Goal: Task Accomplishment & Management: Manage account settings

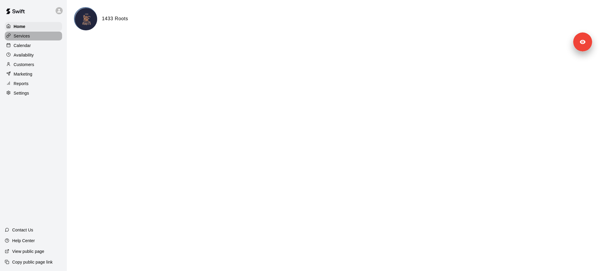
click at [30, 36] on div "Services" at bounding box center [33, 36] width 57 height 9
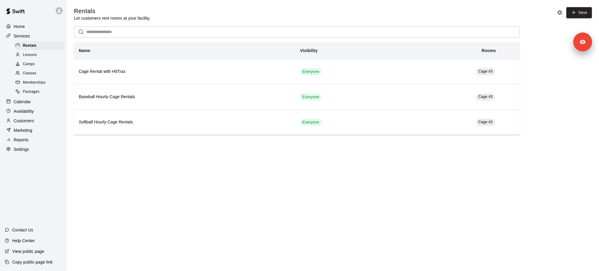
click at [45, 80] on span "Memberships" at bounding box center [34, 83] width 23 height 6
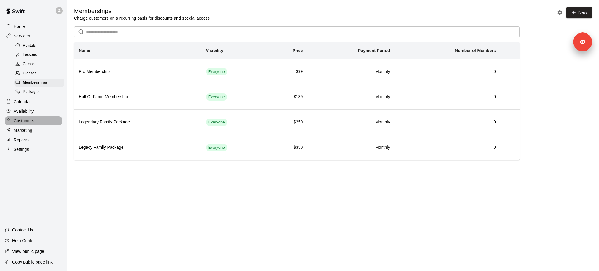
click at [39, 119] on div "Customers" at bounding box center [33, 120] width 57 height 9
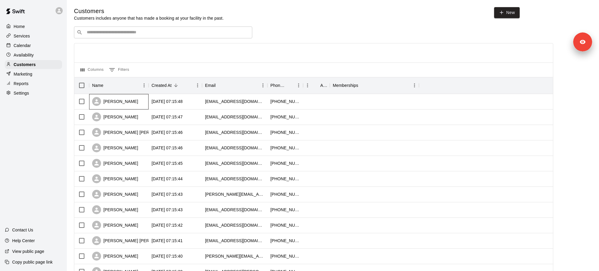
click at [122, 100] on div "Jameis Zayti" at bounding box center [115, 101] width 46 height 9
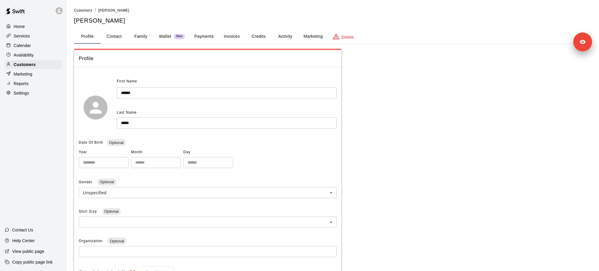
click at [199, 34] on button "Payments" at bounding box center [204, 36] width 29 height 14
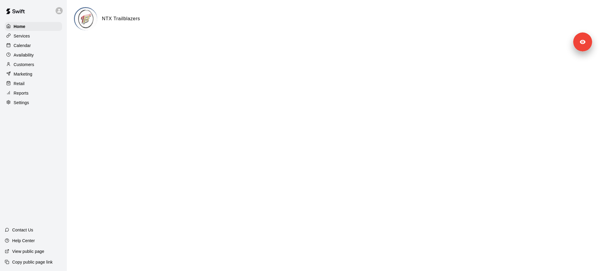
click at [31, 260] on p "Copy public page link" at bounding box center [32, 262] width 40 height 6
click at [34, 252] on p "View public page" at bounding box center [28, 251] width 32 height 6
click at [55, 36] on div "Services" at bounding box center [33, 36] width 57 height 9
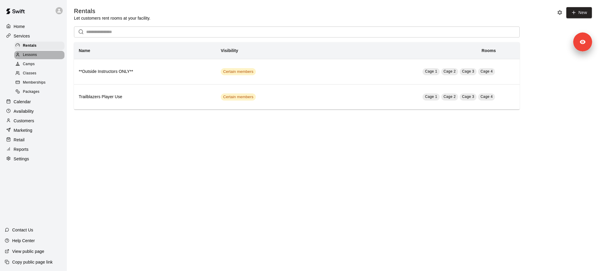
click at [49, 56] on div "Lessons" at bounding box center [39, 55] width 50 height 8
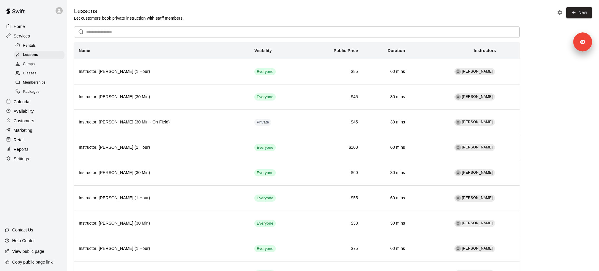
click at [34, 47] on span "Rentals" at bounding box center [29, 46] width 13 height 6
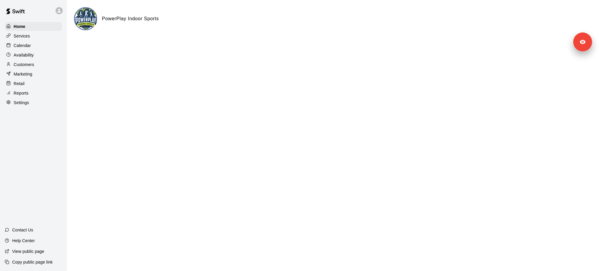
click at [21, 102] on p "Settings" at bounding box center [21, 103] width 15 height 6
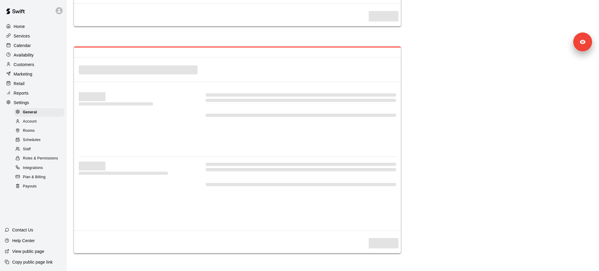
select select "**"
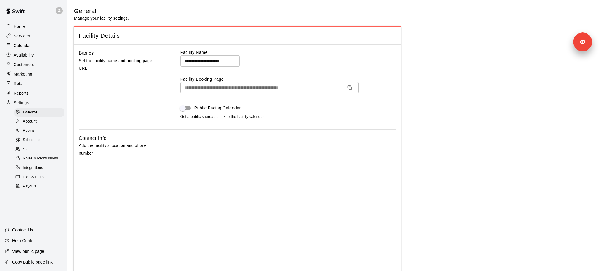
scroll to position [22, 0]
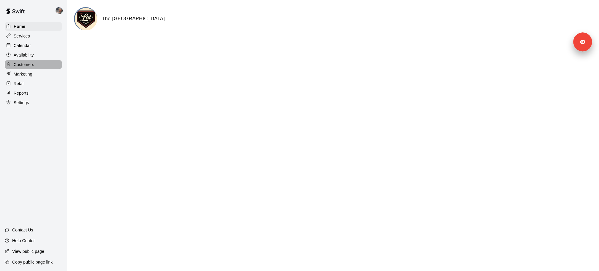
click at [38, 65] on div "Customers" at bounding box center [33, 64] width 57 height 9
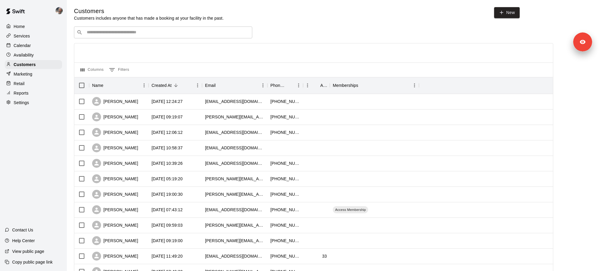
click at [38, 48] on div "Calendar" at bounding box center [33, 45] width 57 height 9
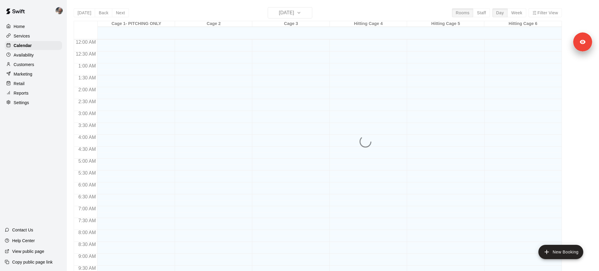
scroll to position [315, 0]
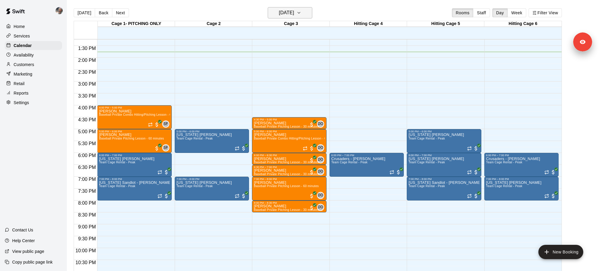
click at [294, 10] on h6 "[DATE]" at bounding box center [286, 13] width 15 height 8
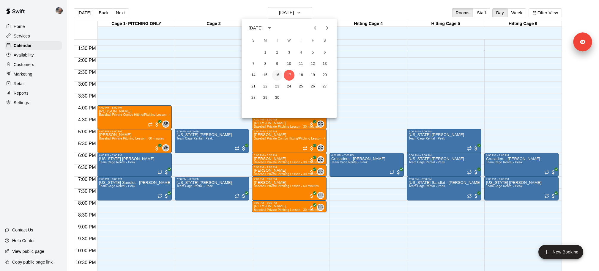
click at [280, 75] on button "16" at bounding box center [277, 75] width 11 height 11
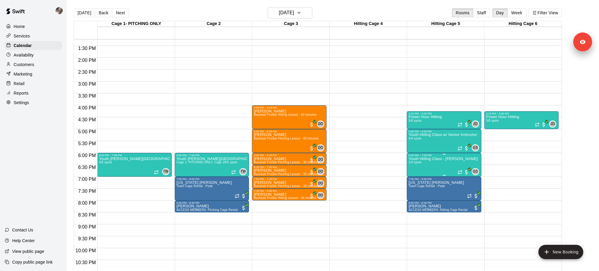
click at [416, 178] on img "edit" at bounding box center [415, 176] width 7 height 7
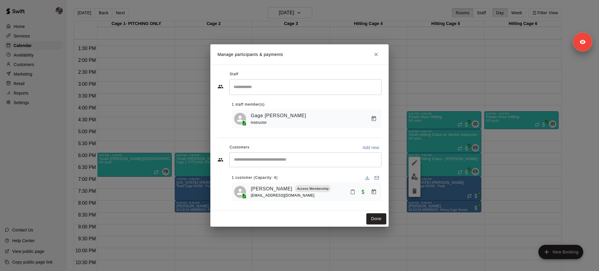
click at [148, 132] on div "Manage participants & payments Staff ​ 1 staff member(s) Gage Scribner Instruct…" at bounding box center [299, 135] width 599 height 271
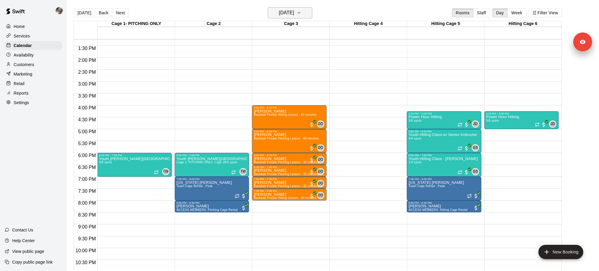
click at [307, 17] on button "Tuesday Sep 16" at bounding box center [290, 12] width 45 height 11
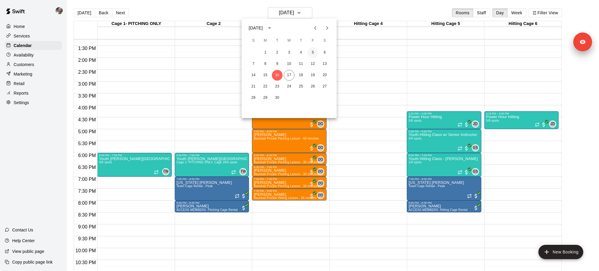
click at [310, 53] on button "5" at bounding box center [313, 52] width 11 height 11
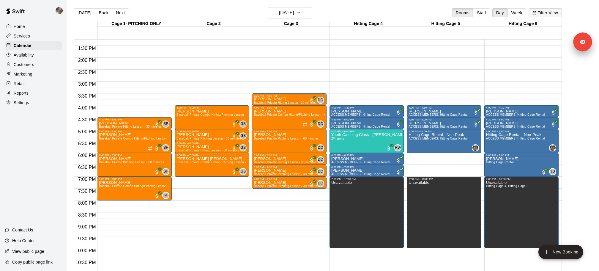
click at [536, 14] on icon "button" at bounding box center [535, 13] width 4 height 4
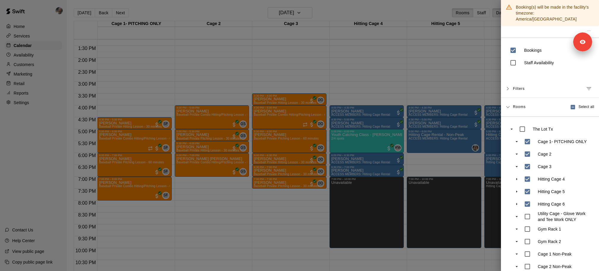
scroll to position [37, 0]
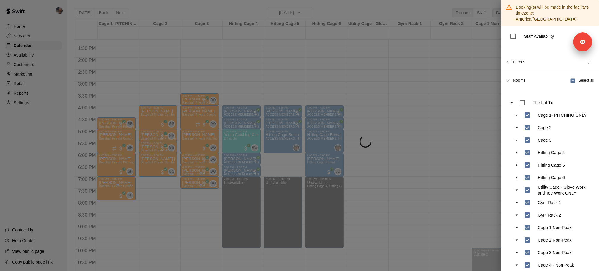
click at [440, 222] on div at bounding box center [299, 135] width 599 height 271
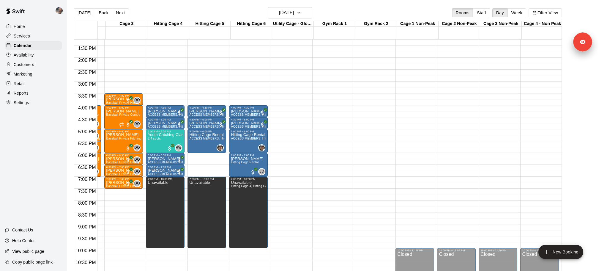
scroll to position [0, 0]
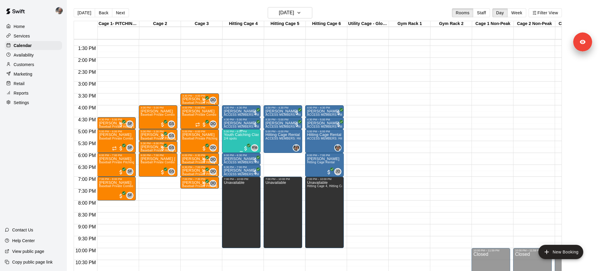
click at [235, 137] on span "2/4 spots" at bounding box center [230, 138] width 13 height 3
click at [225, 146] on div at bounding box center [230, 157] width 12 height 40
click at [228, 146] on button "edit" at bounding box center [230, 143] width 12 height 12
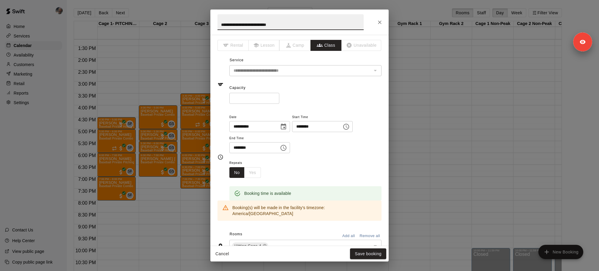
click at [381, 21] on icon "Close" at bounding box center [380, 23] width 4 height 4
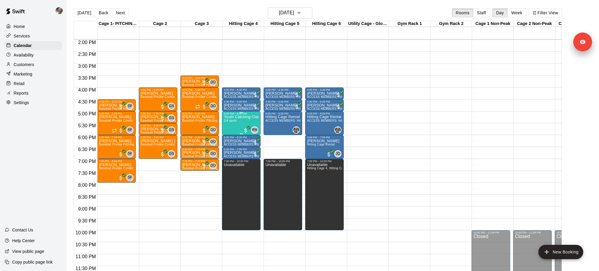
click at [246, 124] on div "Youth Catching Class - Wallace 2/4 spots" at bounding box center [241, 250] width 35 height 271
click at [224, 139] on div at bounding box center [230, 135] width 12 height 40
click at [228, 139] on button "edit" at bounding box center [230, 135] width 12 height 12
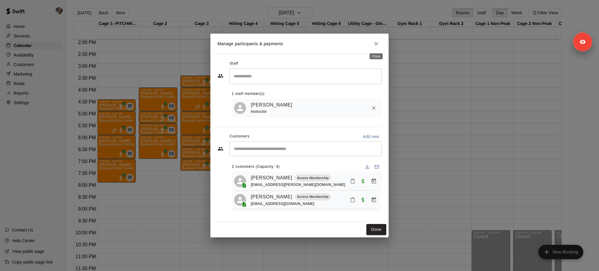
click at [376, 43] on icon "Close" at bounding box center [376, 44] width 6 height 6
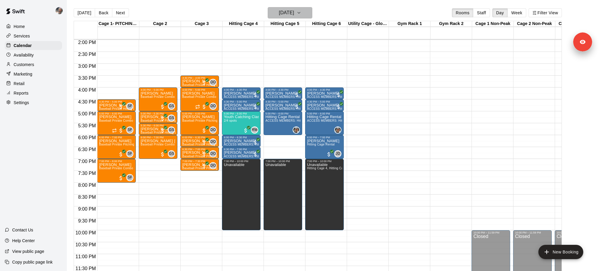
click at [301, 13] on icon "button" at bounding box center [299, 12] width 5 height 7
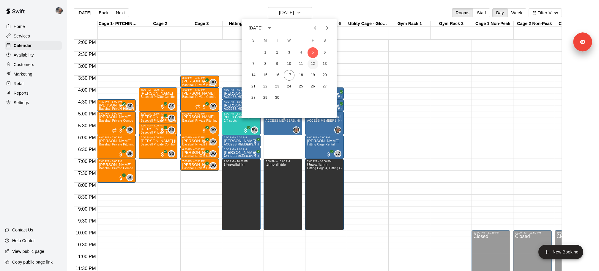
click at [313, 64] on button "12" at bounding box center [313, 64] width 11 height 11
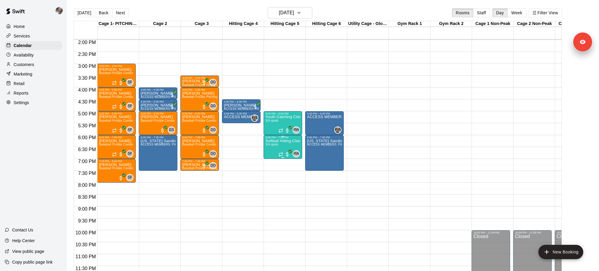
click at [276, 142] on div "Softball Hitting Class - Wallace 3/4 spots" at bounding box center [283, 274] width 35 height 271
click at [272, 146] on icon "edit" at bounding box center [271, 144] width 7 height 7
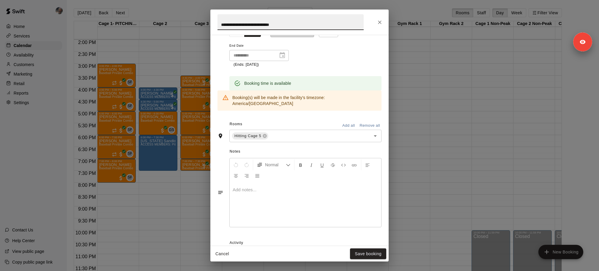
scroll to position [233, 0]
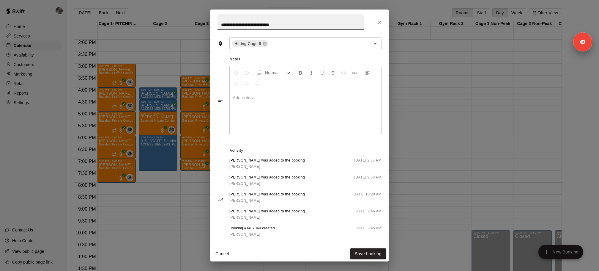
click at [382, 23] on icon "Close" at bounding box center [380, 22] width 6 height 6
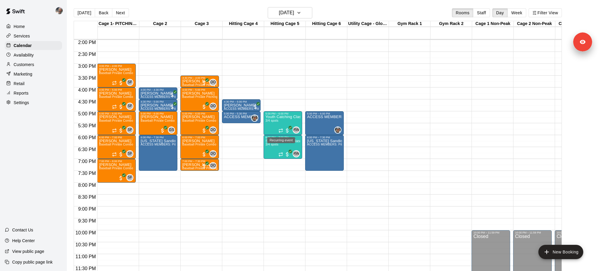
click at [282, 141] on div "Recurring event" at bounding box center [281, 140] width 28 height 6
click at [289, 119] on div at bounding box center [299, 135] width 599 height 271
click at [285, 114] on div "5:00 PM – 6:00 PM" at bounding box center [283, 113] width 35 height 3
click at [266, 129] on div at bounding box center [272, 132] width 12 height 40
click at [269, 129] on img "edit" at bounding box center [271, 132] width 7 height 7
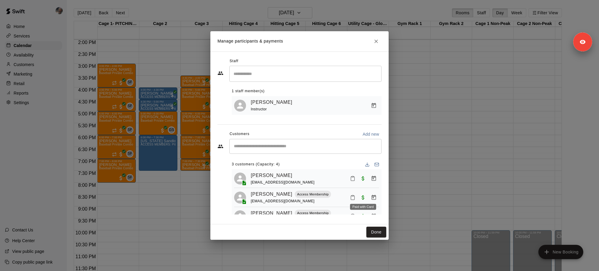
scroll to position [14, 0]
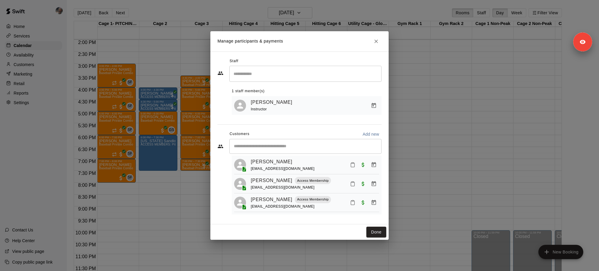
click at [378, 40] on icon "Close" at bounding box center [376, 41] width 6 height 6
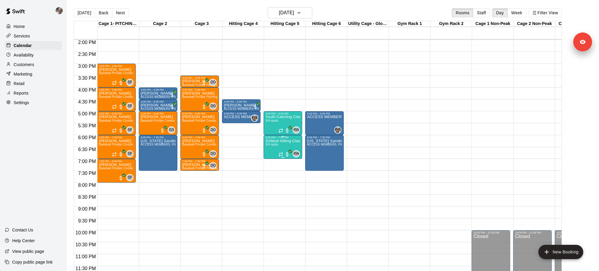
click at [282, 146] on div "Softball Hitting Class - Wallace 3/4 spots" at bounding box center [283, 274] width 35 height 271
click at [274, 152] on div at bounding box center [272, 159] width 12 height 40
click at [274, 156] on img "edit" at bounding box center [271, 159] width 7 height 7
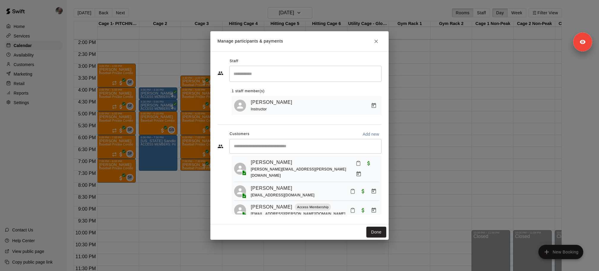
scroll to position [0, 0]
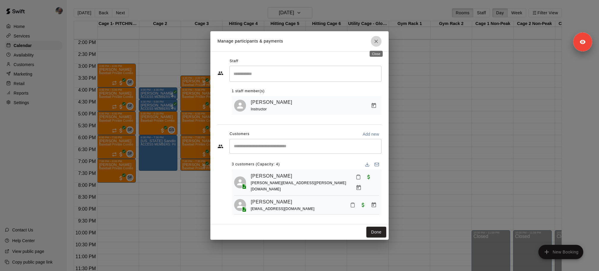
click at [379, 43] on button "Close" at bounding box center [376, 41] width 11 height 11
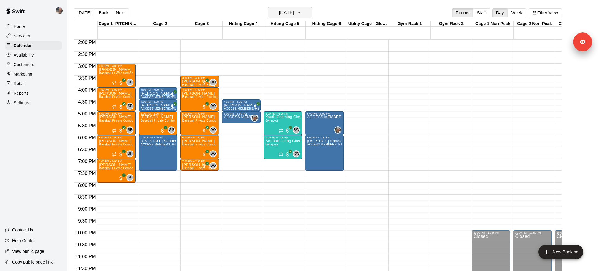
click at [294, 11] on h6 "Friday Sep 12" at bounding box center [286, 13] width 15 height 8
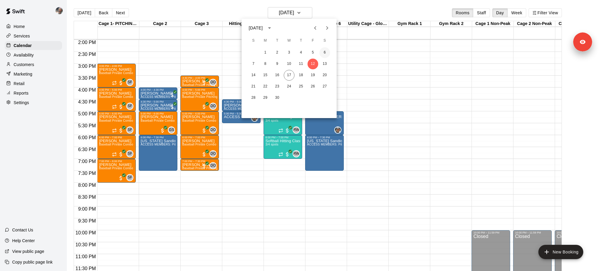
click at [326, 51] on button "6" at bounding box center [325, 52] width 11 height 11
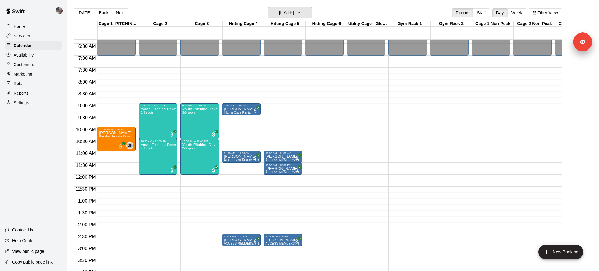
scroll to position [143, 0]
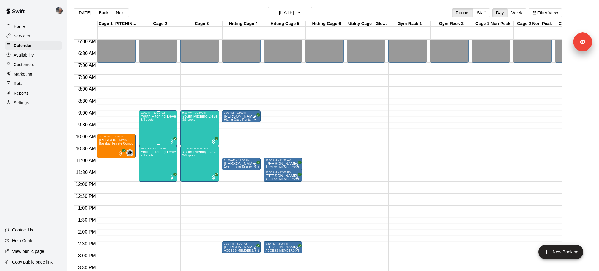
click at [168, 122] on div "Youth Pitching Development and Arm Care 3/6 spots" at bounding box center [158, 249] width 35 height 271
click at [147, 133] on img "edit" at bounding box center [146, 134] width 7 height 7
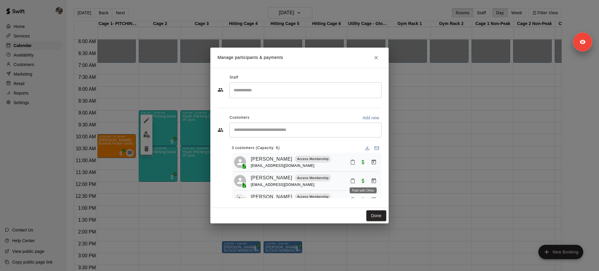
scroll to position [14, 0]
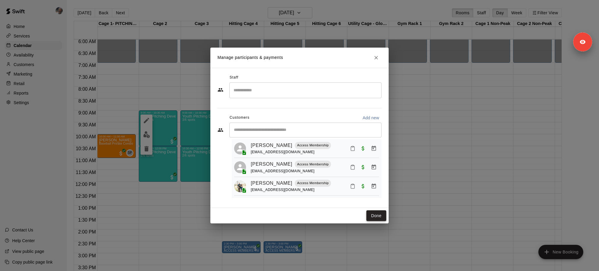
click at [375, 216] on button "Done" at bounding box center [377, 215] width 20 height 11
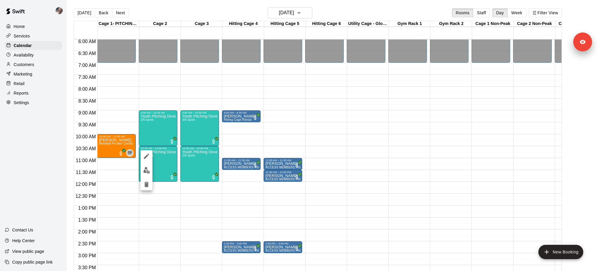
click at [148, 170] on img "edit" at bounding box center [146, 170] width 7 height 7
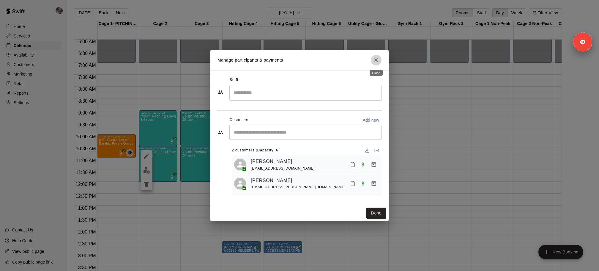
click at [377, 60] on icon "Close" at bounding box center [376, 60] width 6 height 6
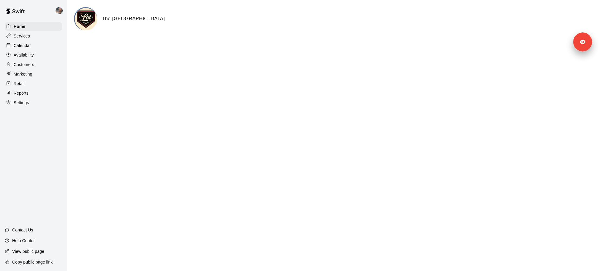
click at [26, 68] on div "Customers" at bounding box center [33, 64] width 57 height 9
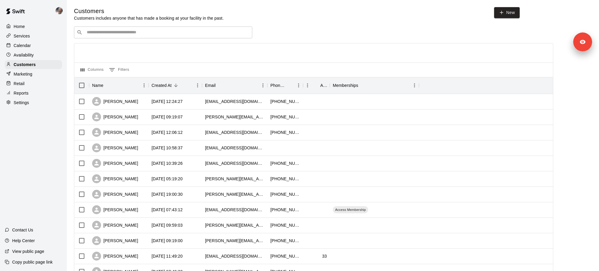
click at [124, 28] on div "​ ​" at bounding box center [163, 32] width 178 height 12
paste input "**********"
type input "**********"
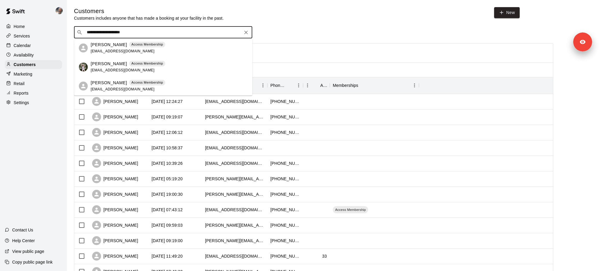
click at [128, 48] on div "Annisha Robertson Access Membership annishapratt@gmail.com" at bounding box center [128, 48] width 75 height 13
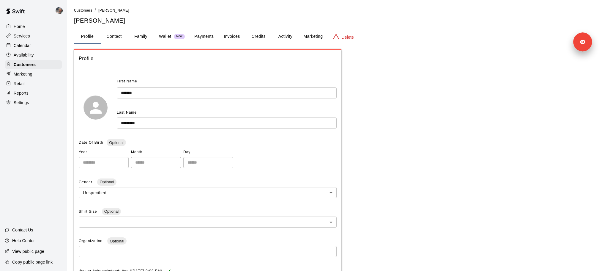
click at [138, 40] on button "Family" at bounding box center [141, 36] width 27 height 14
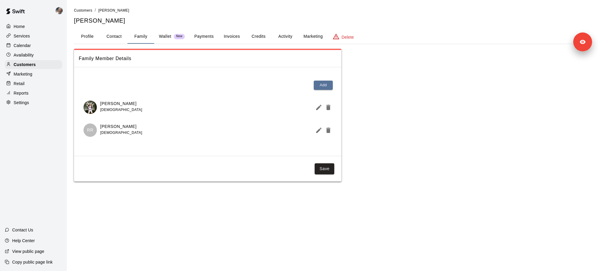
click at [29, 47] on p "Calendar" at bounding box center [22, 46] width 17 height 6
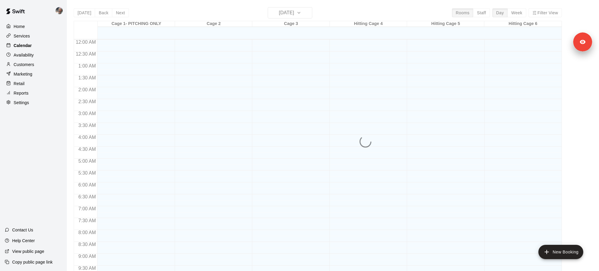
scroll to position [315, 0]
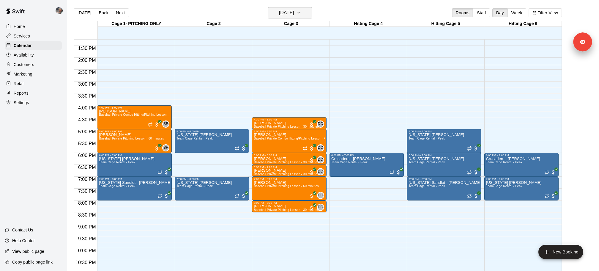
click at [294, 15] on h6 "[DATE]" at bounding box center [286, 13] width 15 height 8
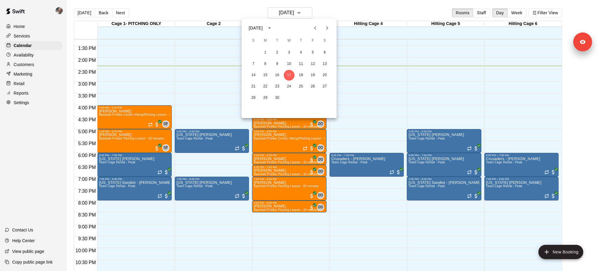
click at [215, 169] on div at bounding box center [299, 135] width 599 height 271
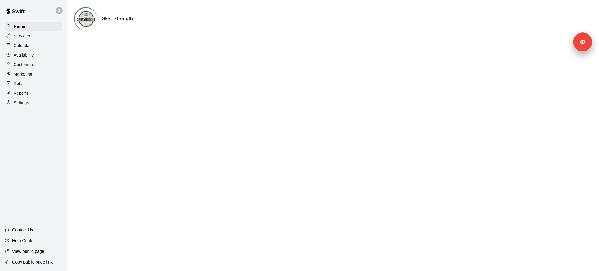
click at [32, 44] on div "Calendar" at bounding box center [33, 45] width 57 height 9
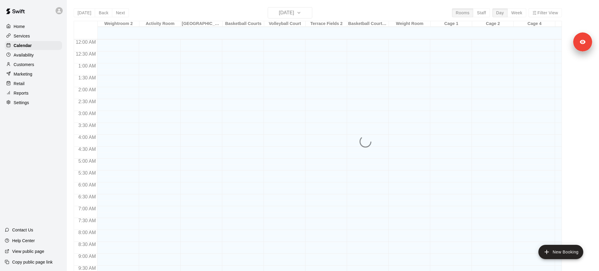
scroll to position [315, 0]
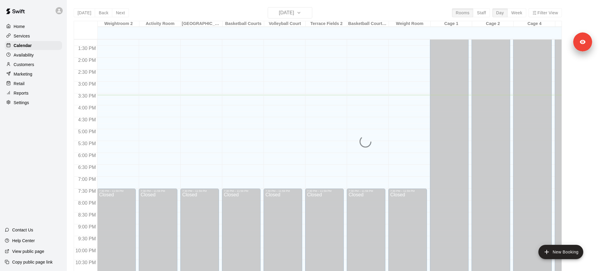
click at [305, 7] on main "Today Back Next Wednesday Sep 17 Rooms Staff Day Week Filter View Weightroom 2 …" at bounding box center [333, 140] width 533 height 280
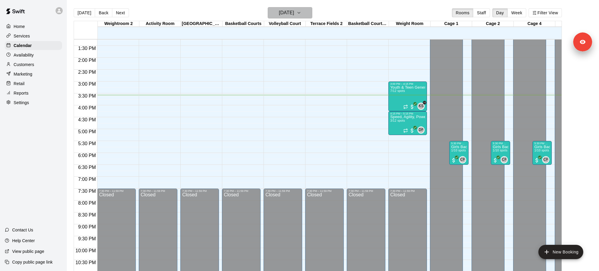
click at [294, 12] on h6 "[DATE]" at bounding box center [286, 13] width 15 height 8
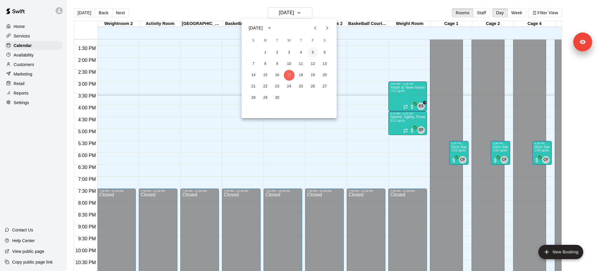
click at [315, 51] on button "5" at bounding box center [313, 52] width 11 height 11
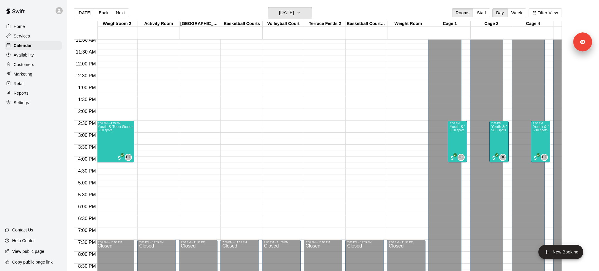
scroll to position [271, 1]
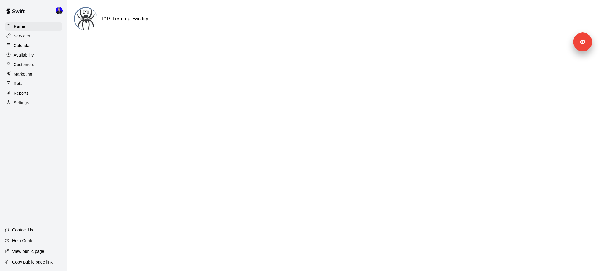
click at [42, 48] on div "Calendar" at bounding box center [33, 45] width 57 height 9
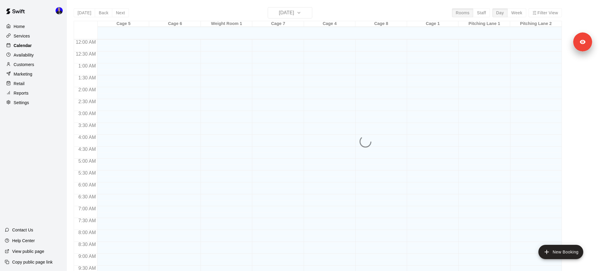
scroll to position [315, 0]
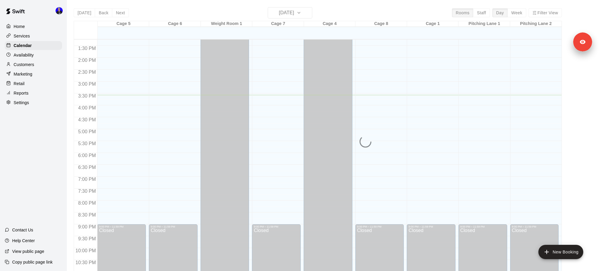
click at [302, 13] on div "[DATE] Back [DATE][DATE] Rooms Staff Day Week Filter View Cage 5 17 Wed Cage 6 …" at bounding box center [318, 142] width 489 height 271
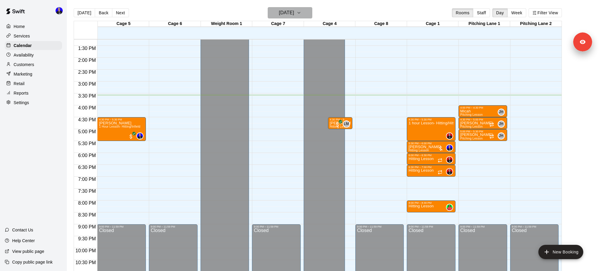
click at [294, 13] on h6 "[DATE]" at bounding box center [286, 13] width 15 height 8
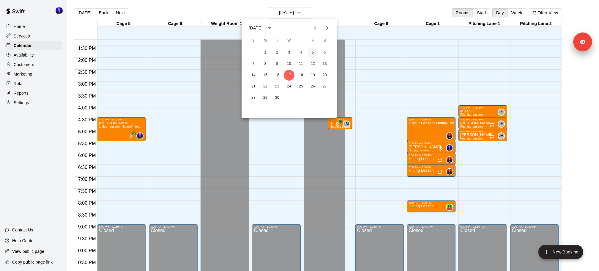
click at [313, 54] on button "5" at bounding box center [313, 52] width 11 height 11
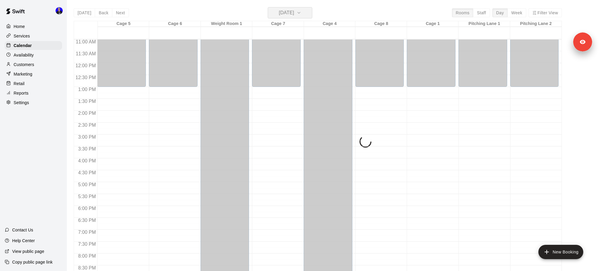
scroll to position [333, 0]
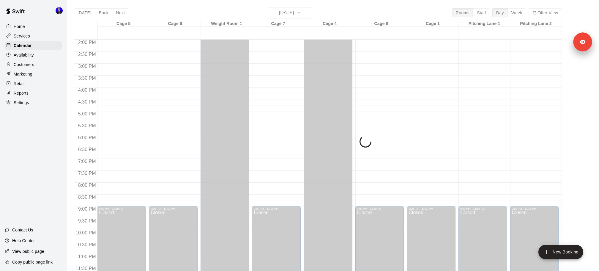
click at [312, 5] on main "[DATE] Back [DATE][DATE] Rooms Staff Day Week Filter View Cage 5 05 Fri Cage 6 …" at bounding box center [333, 140] width 533 height 280
click at [309, 10] on div "Today Back Next Friday Sep 05 Rooms Staff Day Week Filter View Cage 5 05 Fri Ca…" at bounding box center [318, 142] width 489 height 271
click at [48, 47] on div "Calendar" at bounding box center [33, 45] width 57 height 9
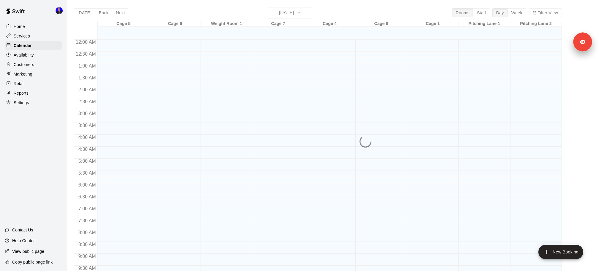
scroll to position [315, 0]
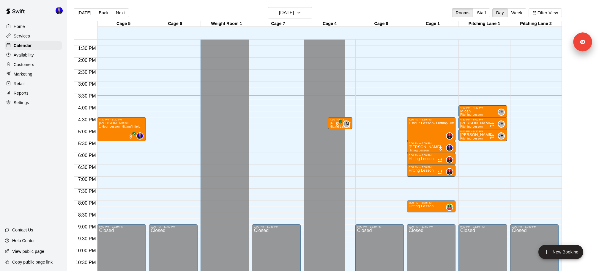
click at [298, 21] on div "Cage 7" at bounding box center [277, 24] width 51 height 6
click at [294, 9] on h6 "[DATE]" at bounding box center [286, 13] width 15 height 8
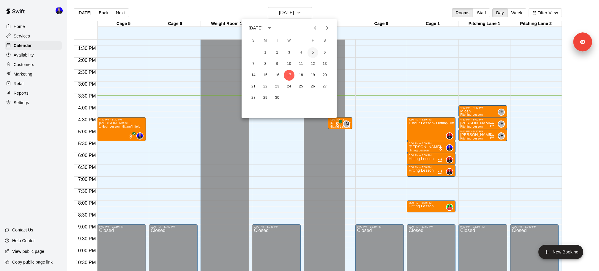
click at [314, 52] on button "5" at bounding box center [313, 52] width 11 height 11
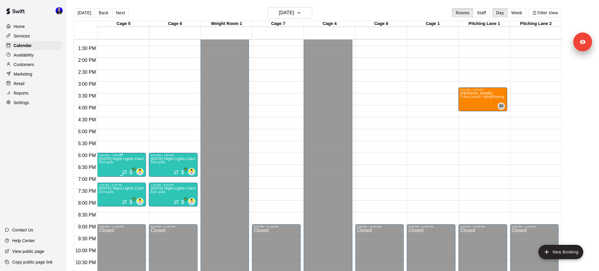
click at [107, 177] on img "edit" at bounding box center [105, 176] width 7 height 7
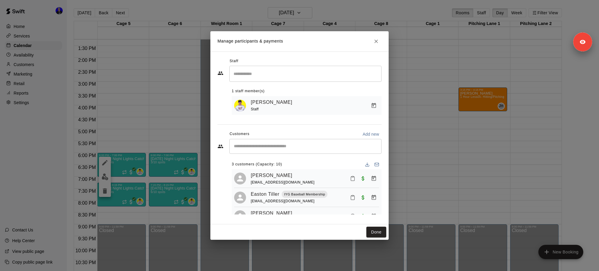
scroll to position [14, 0]
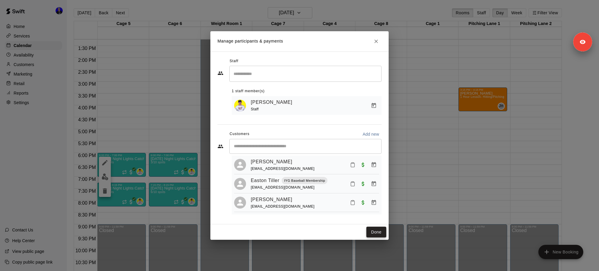
click at [373, 230] on button "Done" at bounding box center [377, 232] width 20 height 11
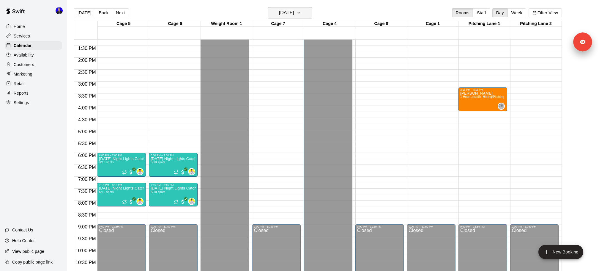
click at [301, 15] on icon "button" at bounding box center [299, 12] width 5 height 7
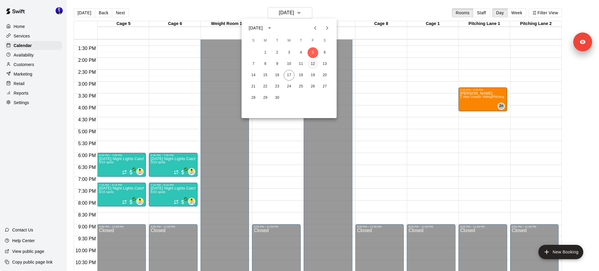
click at [314, 63] on button "12" at bounding box center [313, 64] width 11 height 11
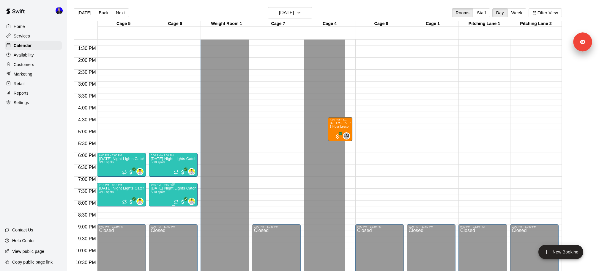
click at [165, 192] on span "3/10 spots" at bounding box center [158, 191] width 15 height 3
click at [158, 209] on img "edit" at bounding box center [156, 210] width 7 height 7
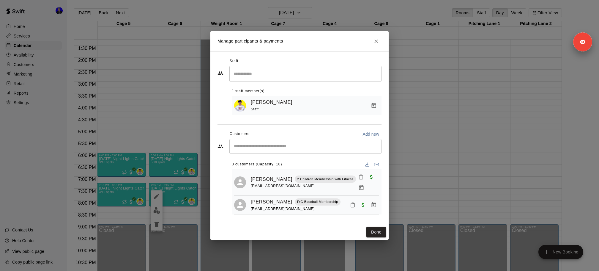
scroll to position [21, 0]
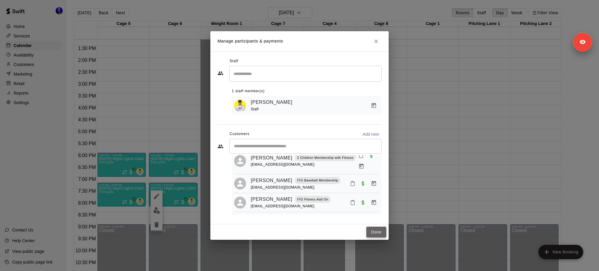
click at [378, 233] on button "Done" at bounding box center [377, 232] width 20 height 11
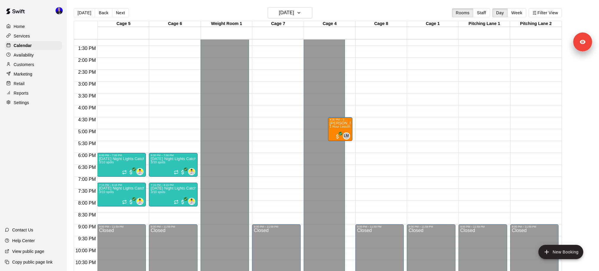
click at [158, 175] on img "edit" at bounding box center [156, 176] width 7 height 7
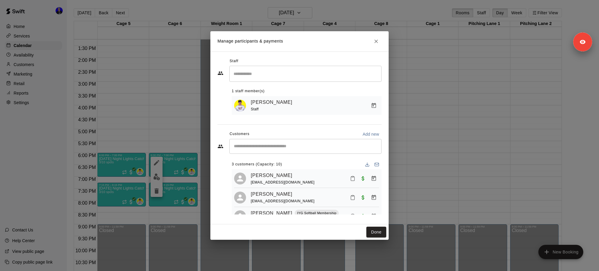
scroll to position [14, 0]
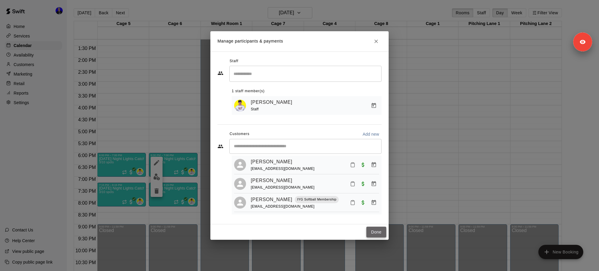
click at [375, 233] on button "Done" at bounding box center [377, 232] width 20 height 11
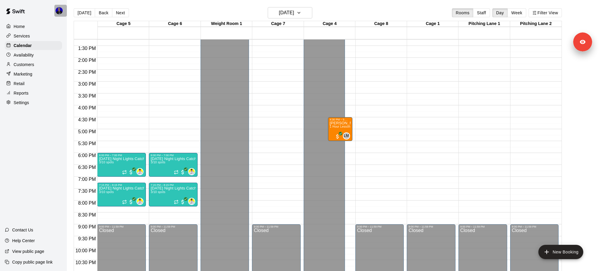
click at [56, 15] on div at bounding box center [60, 11] width 12 height 12
click at [62, 234] on div at bounding box center [299, 135] width 599 height 271
click at [44, 253] on div "View public page" at bounding box center [24, 251] width 49 height 11
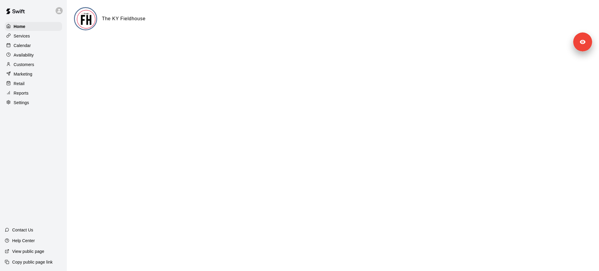
click at [27, 48] on p "Calendar" at bounding box center [22, 46] width 17 height 6
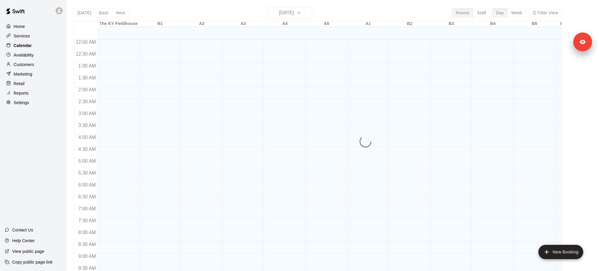
scroll to position [315, 0]
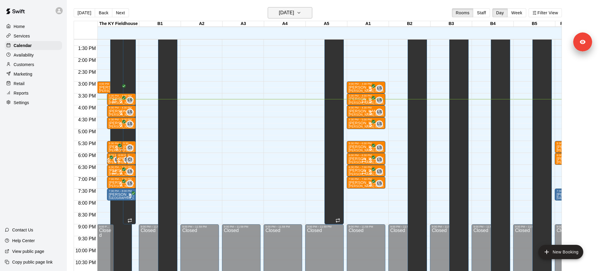
click at [309, 17] on button "[DATE]" at bounding box center [290, 12] width 45 height 11
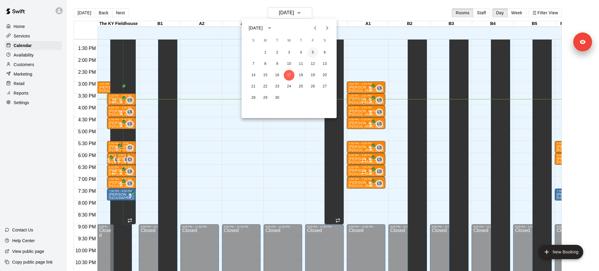
click at [315, 54] on button "5" at bounding box center [313, 52] width 11 height 11
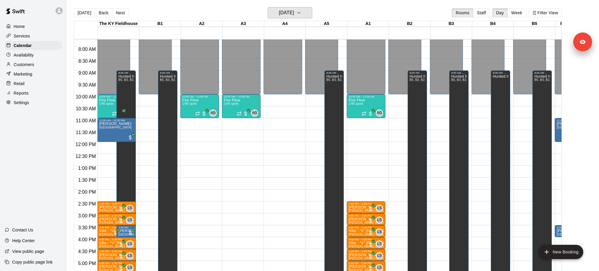
scroll to position [182, 0]
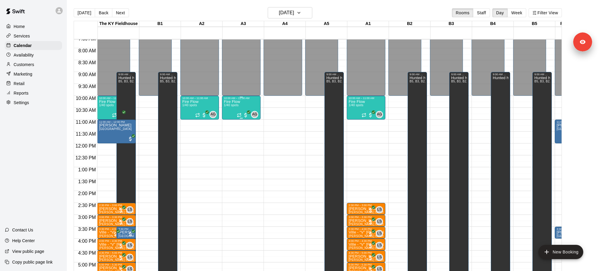
click at [235, 103] on div "Fire Flow 1/40 spots" at bounding box center [232, 235] width 16 height 271
click at [232, 121] on img "edit" at bounding box center [230, 119] width 7 height 7
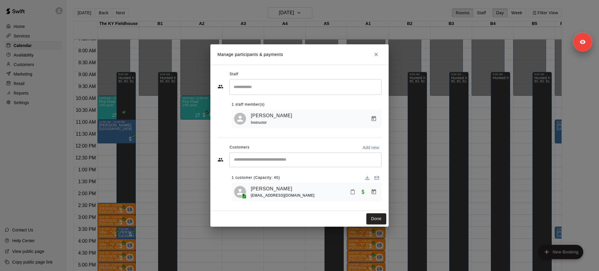
click at [375, 225] on div "Done" at bounding box center [300, 219] width 178 height 16
click at [375, 223] on button "Done" at bounding box center [377, 218] width 20 height 11
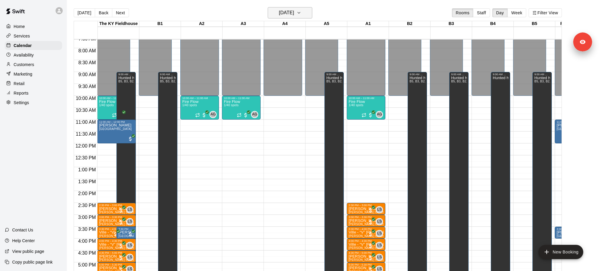
click at [294, 14] on h6 "[DATE]" at bounding box center [286, 13] width 15 height 8
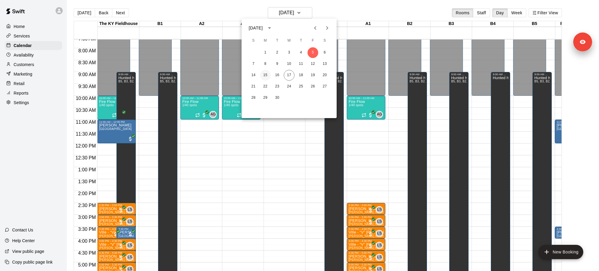
click at [268, 73] on button "15" at bounding box center [265, 75] width 11 height 11
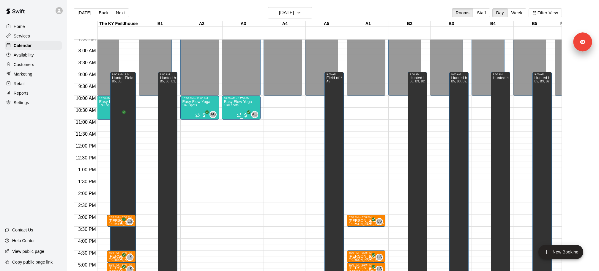
click at [238, 105] on div "Easy Flow Yoga 1/40 spots" at bounding box center [238, 235] width 28 height 271
click at [233, 119] on button "edit" at bounding box center [230, 120] width 12 height 12
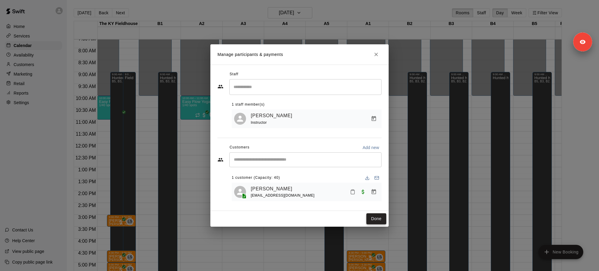
click at [374, 220] on button "Done" at bounding box center [377, 218] width 20 height 11
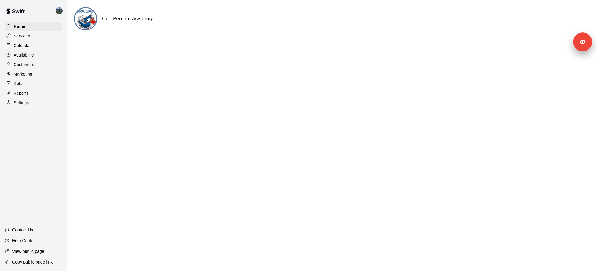
click at [25, 47] on p "Calendar" at bounding box center [22, 46] width 17 height 6
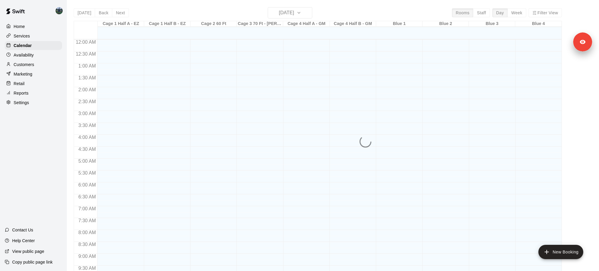
scroll to position [315, 0]
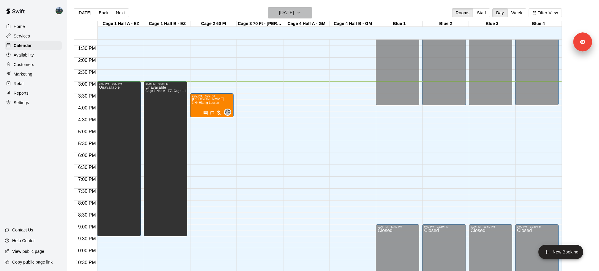
click at [291, 15] on h6 "Wednesday Sep 17" at bounding box center [286, 13] width 15 height 8
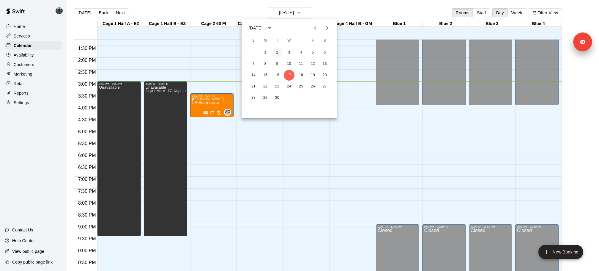
click at [280, 54] on button "2" at bounding box center [277, 52] width 11 height 11
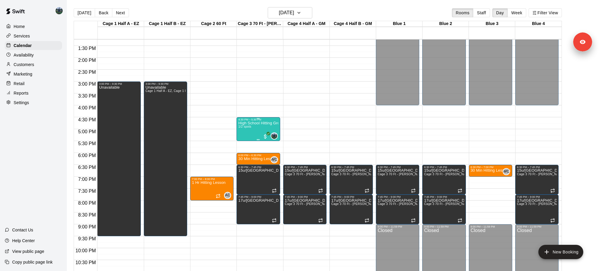
click at [255, 129] on div "High School Hitting Group 1/2 spots" at bounding box center [258, 256] width 40 height 271
click at [246, 142] on img "edit" at bounding box center [244, 141] width 7 height 7
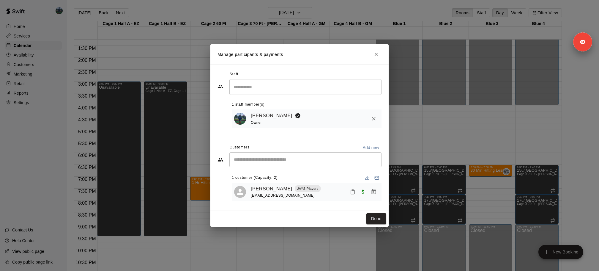
click at [311, 11] on div "Manage participants & payments Staff ​ 1 staff member(s) Carson Lee Owner Custo…" at bounding box center [299, 135] width 599 height 271
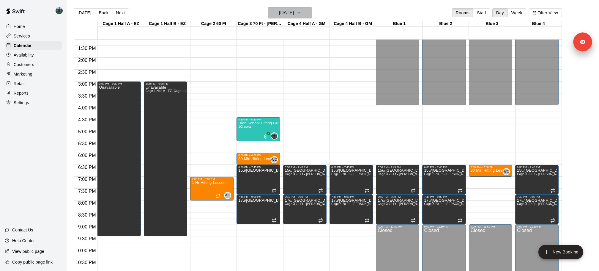
click at [309, 18] on button "Tuesday Sep 02" at bounding box center [290, 12] width 45 height 11
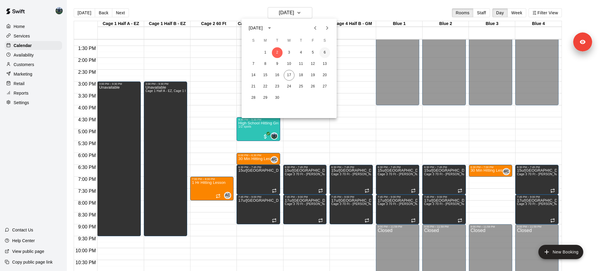
click at [320, 55] on div "1 2 3 4 5 6" at bounding box center [289, 52] width 95 height 11
click at [320, 55] on button "6" at bounding box center [325, 52] width 11 height 11
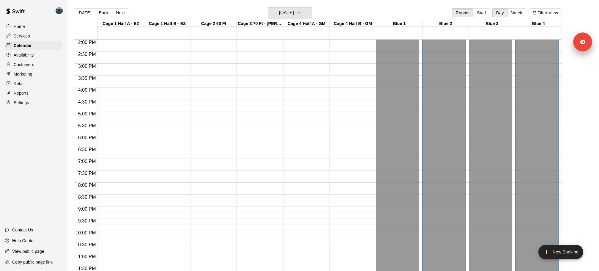
scroll to position [10, 0]
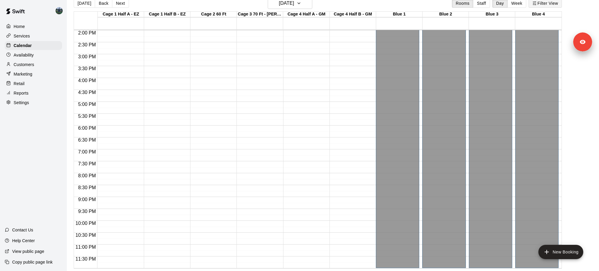
click at [543, 1] on button "Filter View" at bounding box center [545, 3] width 33 height 9
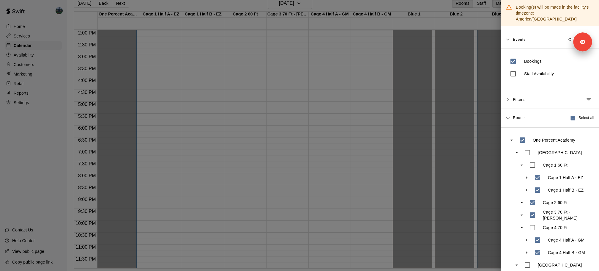
click at [337, 180] on div at bounding box center [299, 135] width 599 height 271
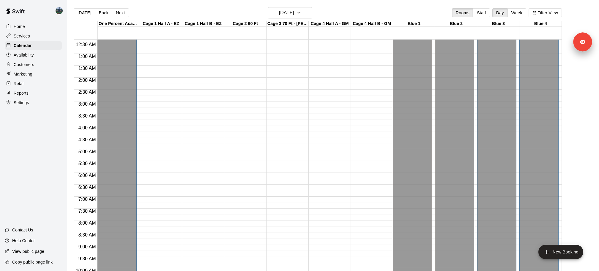
scroll to position [0, 0]
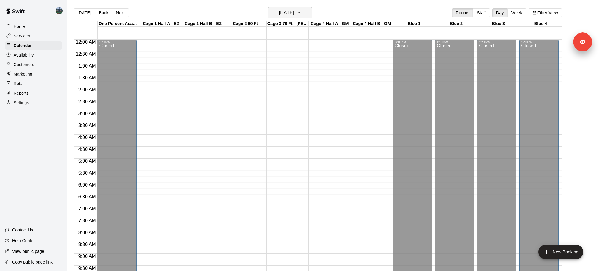
click at [294, 15] on h6 "Saturday Sep 06" at bounding box center [286, 13] width 15 height 8
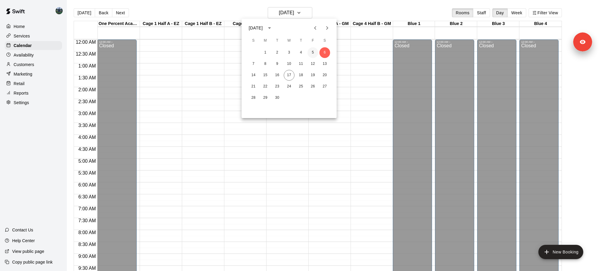
click at [315, 51] on button "5" at bounding box center [313, 52] width 11 height 11
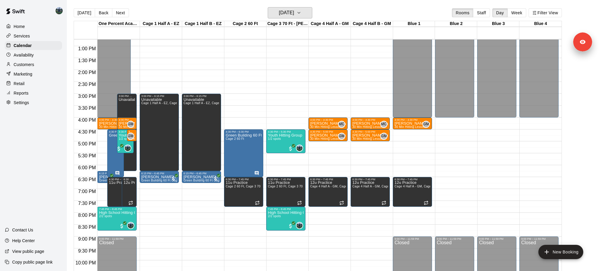
scroll to position [333, 0]
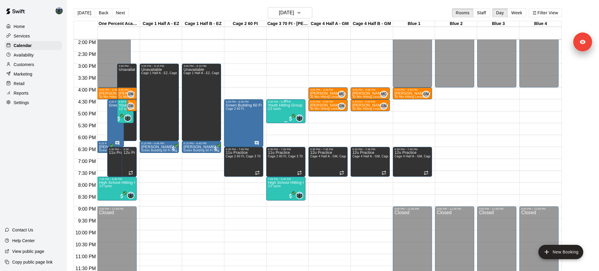
click at [287, 105] on p "Youth Hitting Group" at bounding box center [285, 105] width 34 height 0
click at [277, 123] on img "edit" at bounding box center [274, 125] width 7 height 7
click at [271, 194] on div at bounding box center [274, 200] width 12 height 40
click at [271, 198] on img "edit" at bounding box center [274, 200] width 7 height 7
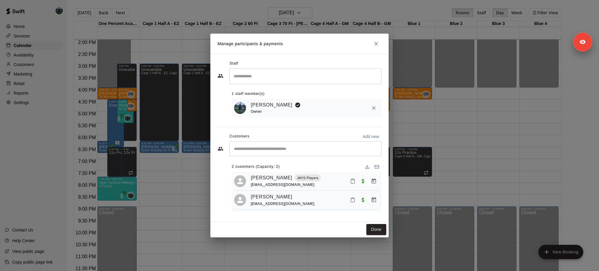
click at [413, 125] on div "Manage participants & payments Staff ​ 1 staff member(s) Carson Lee Owner Custo…" at bounding box center [299, 135] width 599 height 271
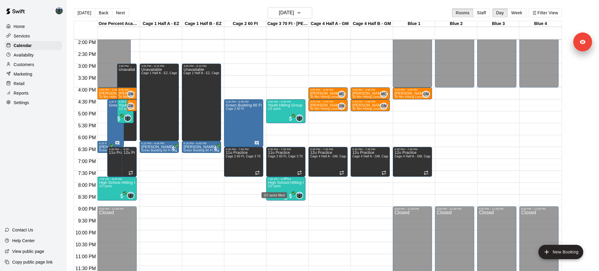
click at [278, 186] on span "2/2 spots" at bounding box center [274, 185] width 13 height 3
click at [331, 219] on div at bounding box center [299, 135] width 599 height 271
click at [303, 17] on button "Friday Sep 05" at bounding box center [290, 12] width 45 height 11
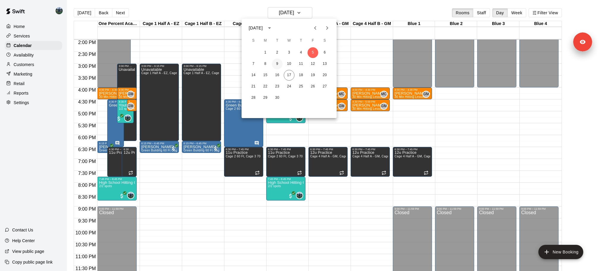
click at [276, 65] on button "9" at bounding box center [277, 64] width 11 height 11
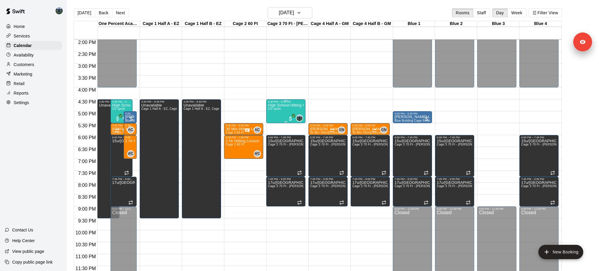
click at [296, 101] on div "4:30 PM – 5:30 PM" at bounding box center [286, 101] width 36 height 3
click at [274, 124] on button "edit" at bounding box center [274, 120] width 12 height 12
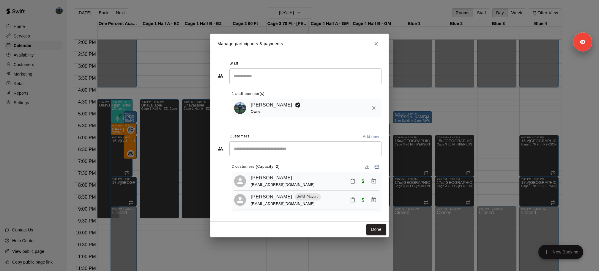
click at [54, 212] on div "Manage participants & payments Staff ​ 1 staff member(s) Carson Lee Owner Custo…" at bounding box center [299, 135] width 599 height 271
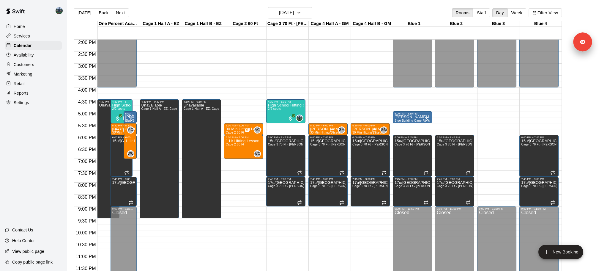
click at [44, 253] on p "View public page" at bounding box center [28, 251] width 32 height 6
click at [56, 10] on img at bounding box center [59, 10] width 7 height 7
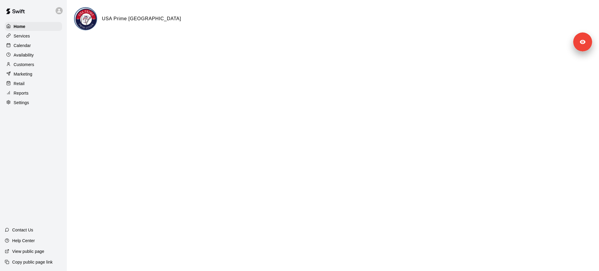
click at [34, 36] on div "Services" at bounding box center [33, 36] width 57 height 9
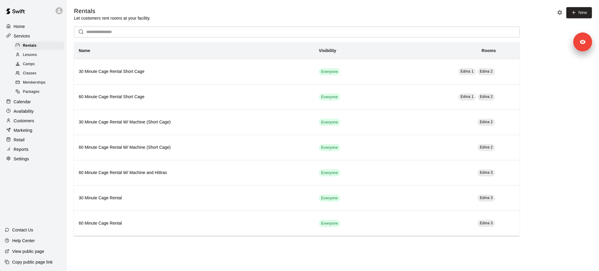
click at [34, 85] on div "Memberships" at bounding box center [39, 82] width 50 height 8
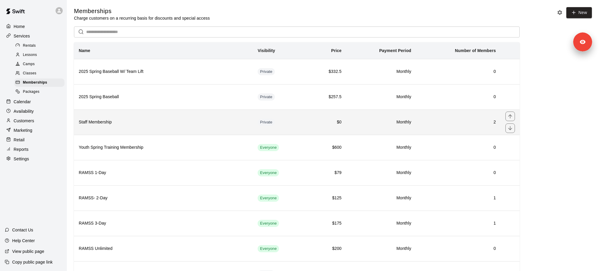
click at [199, 129] on th "Staff Membership" at bounding box center [163, 121] width 179 height 25
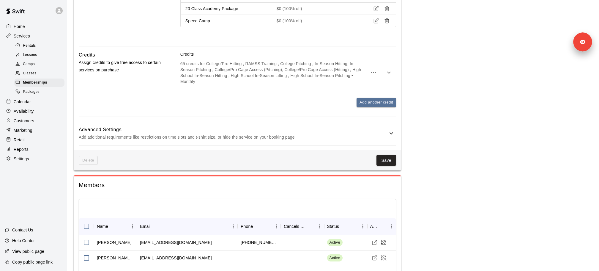
scroll to position [461, 0]
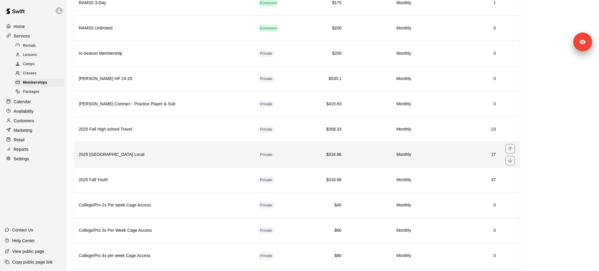
scroll to position [224, 0]
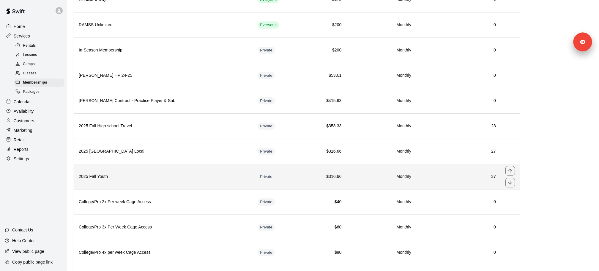
click at [156, 173] on h6 "2025 Fall Youth" at bounding box center [163, 176] width 169 height 7
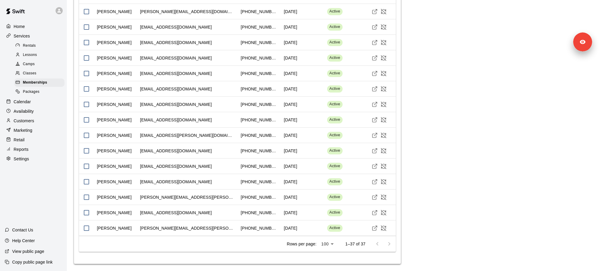
scroll to position [1117, 0]
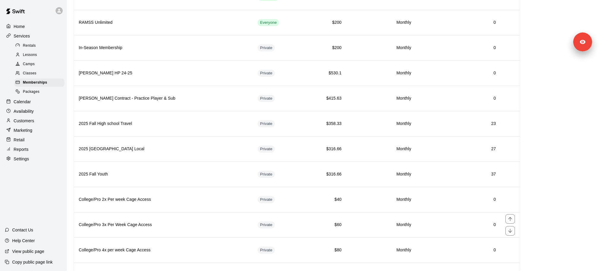
scroll to position [278, 0]
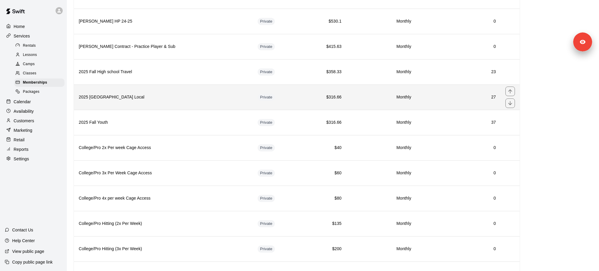
click at [203, 95] on th "2025 [GEOGRAPHIC_DATA] Local" at bounding box center [163, 96] width 179 height 25
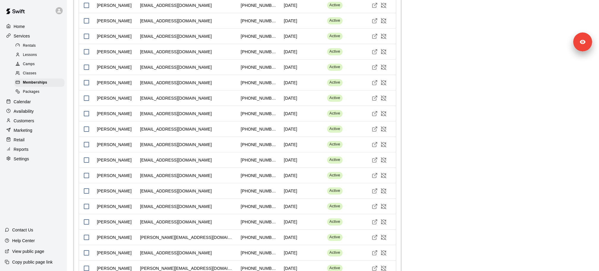
scroll to position [962, 0]
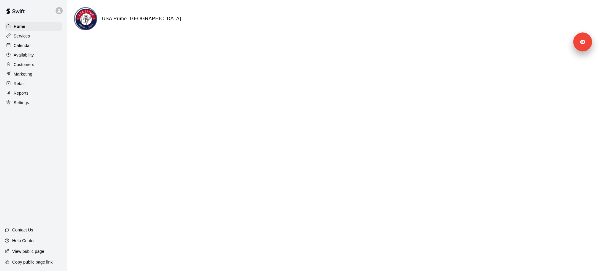
click at [29, 107] on div "Home Services Calendar Availability Customers Marketing Retail Reports Settings" at bounding box center [33, 64] width 67 height 86
click at [28, 103] on p "Settings" at bounding box center [21, 103] width 15 height 6
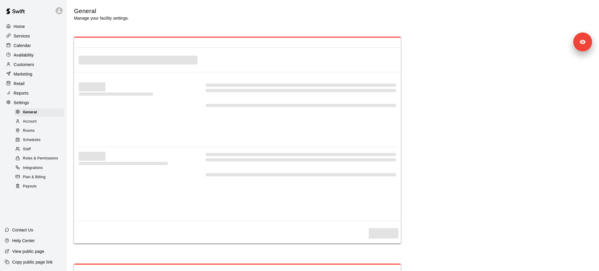
select select "**"
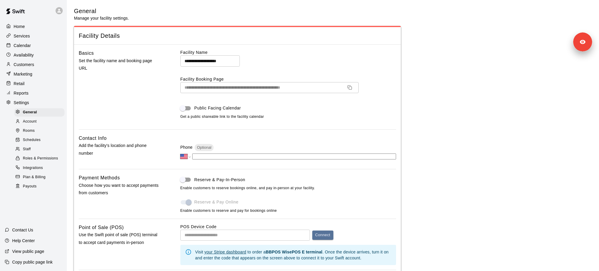
scroll to position [1255, 0]
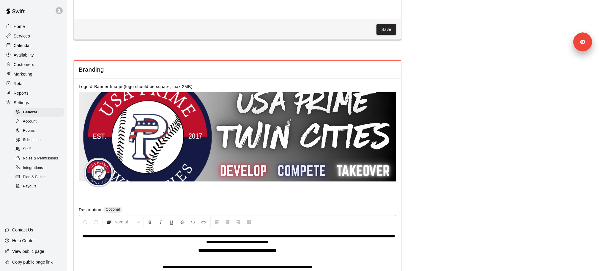
click at [29, 151] on span "Staff" at bounding box center [27, 149] width 8 height 6
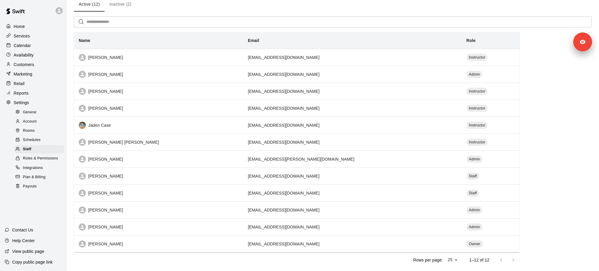
scroll to position [42, 0]
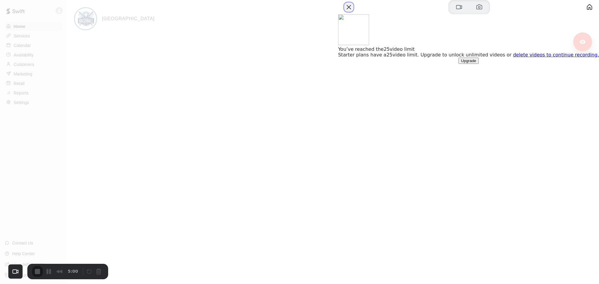
click at [354, 12] on button "Close" at bounding box center [349, 7] width 10 height 10
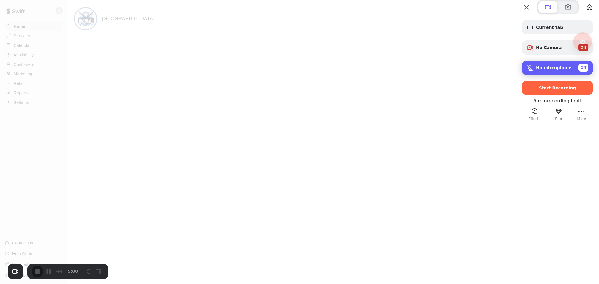
click at [548, 75] on div "No microphone Off" at bounding box center [557, 68] width 71 height 14
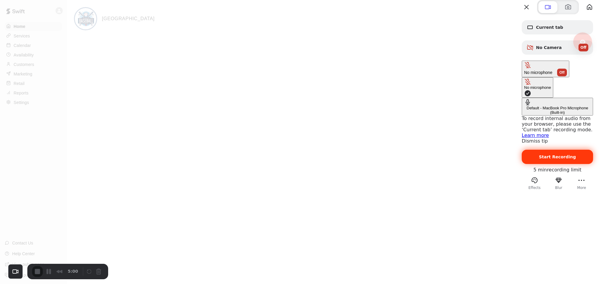
click at [533, 155] on span "Start Recording" at bounding box center [558, 157] width 62 height 5
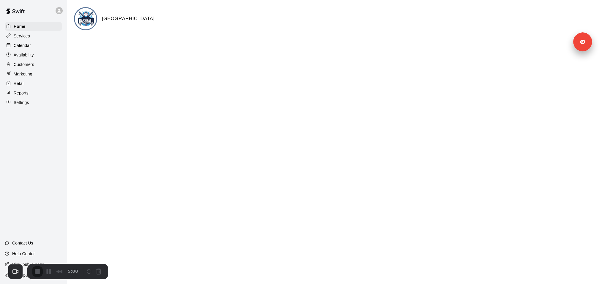
click at [23, 75] on p "Marketing" at bounding box center [23, 74] width 19 height 6
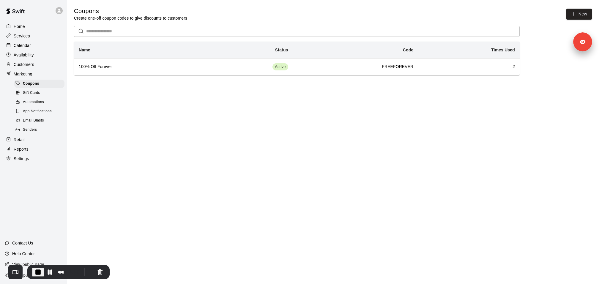
click at [29, 122] on span "Email Blasts" at bounding box center [33, 121] width 21 height 6
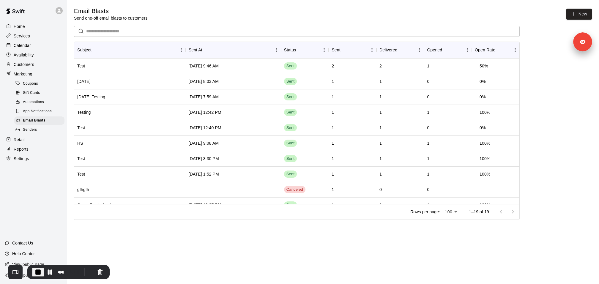
click at [35, 271] on span "End Recording" at bounding box center [37, 272] width 7 height 7
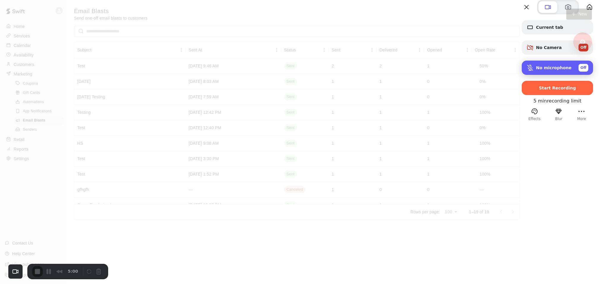
click at [527, 71] on span "Microphone options" at bounding box center [530, 67] width 7 height 7
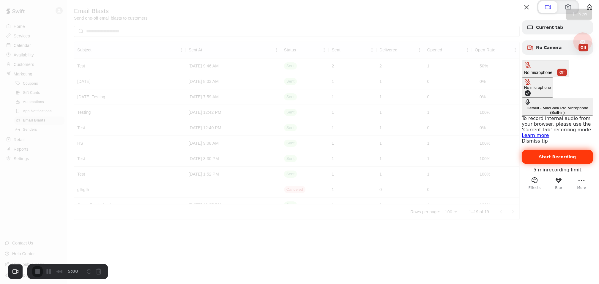
click at [533, 155] on span "Start Recording" at bounding box center [558, 157] width 62 height 5
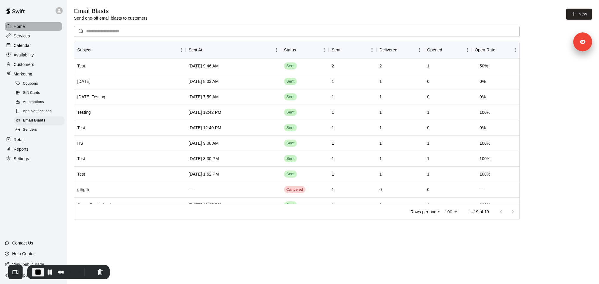
click at [25, 26] on div "Home" at bounding box center [33, 26] width 57 height 9
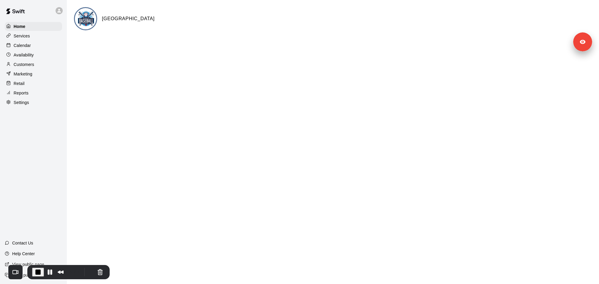
click at [26, 74] on p "Marketing" at bounding box center [23, 74] width 19 height 6
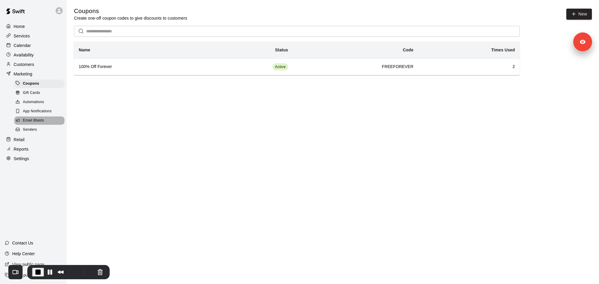
click at [32, 121] on span "Email Blasts" at bounding box center [33, 121] width 21 height 6
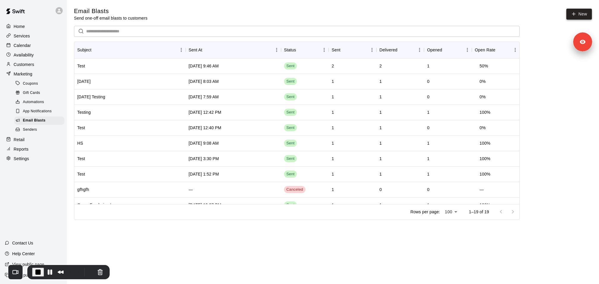
click at [577, 14] on link "New" at bounding box center [580, 14] width 26 height 11
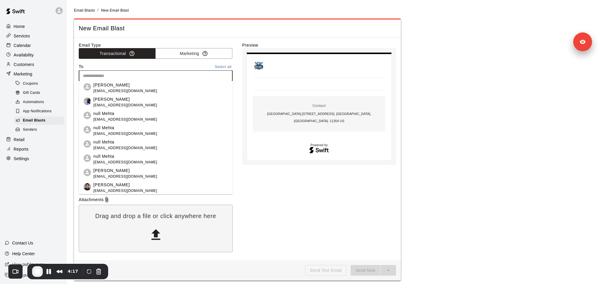
click at [112, 73] on input "text" at bounding box center [156, 75] width 150 height 7
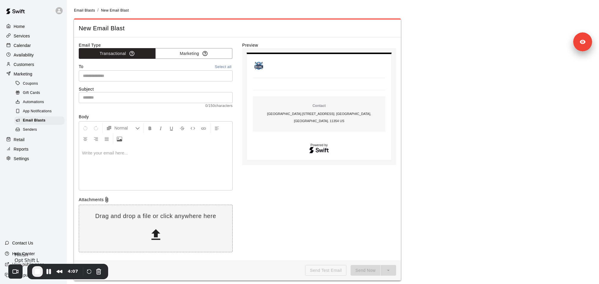
click at [36, 274] on span "End Recording" at bounding box center [37, 271] width 7 height 7
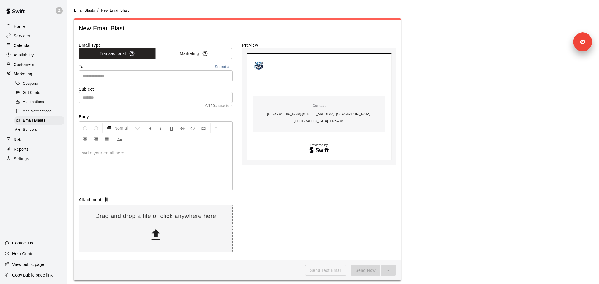
click at [22, 20] on img at bounding box center [15, 11] width 31 height 18
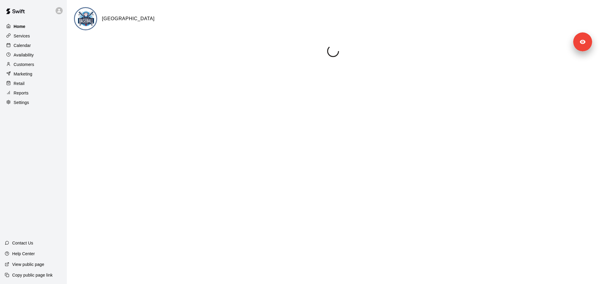
click at [22, 25] on p "Home" at bounding box center [20, 26] width 12 height 6
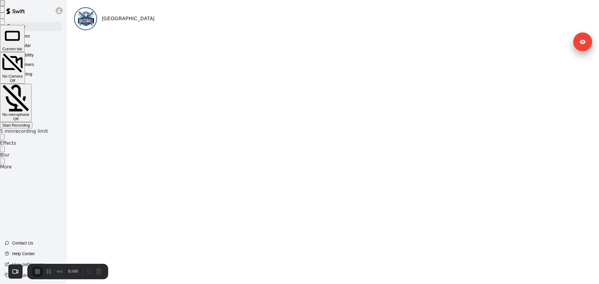
click at [30, 123] on div "Start Recording" at bounding box center [16, 125] width 28 height 4
click at [29, 108] on span "Microphone options" at bounding box center [15, 110] width 27 height 4
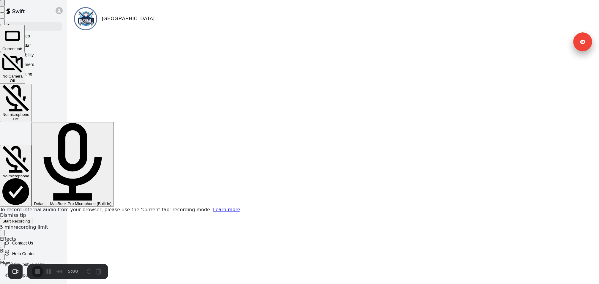
drag, startPoint x: 524, startPoint y: 103, endPoint x: 485, endPoint y: 95, distance: 40.4
click at [485, 95] on div "Current tab No Camera Off No microphone Off No microphone Default - MacBook Pro…" at bounding box center [299, 125] width 599 height 200
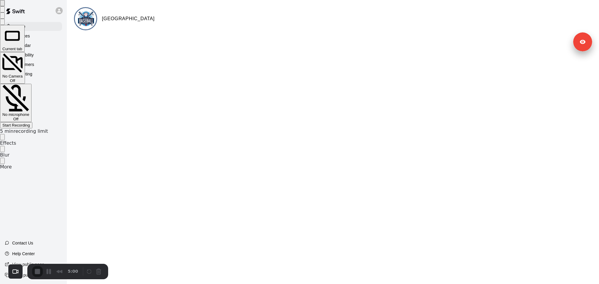
click at [29, 108] on span "Microphone options" at bounding box center [15, 110] width 27 height 4
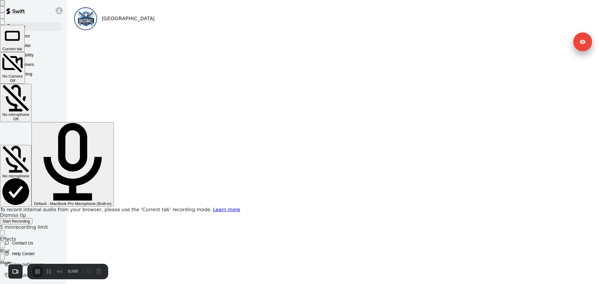
click at [114, 122] on \(Built-in\) "Default - MacBook Pro Microphone (Built-in)" at bounding box center [73, 164] width 82 height 85
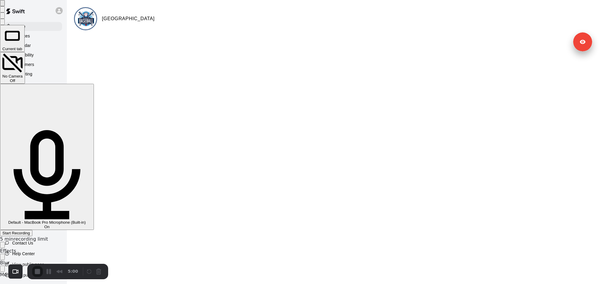
click at [30, 231] on span "Start Recording" at bounding box center [16, 233] width 28 height 4
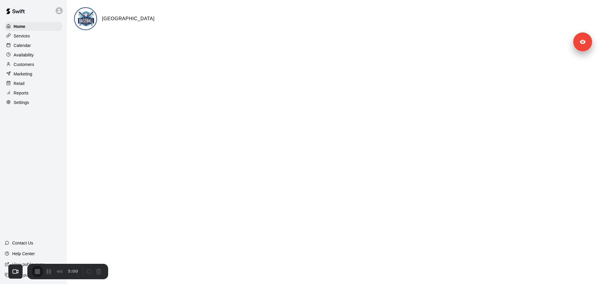
click at [24, 75] on p "Marketing" at bounding box center [23, 74] width 19 height 6
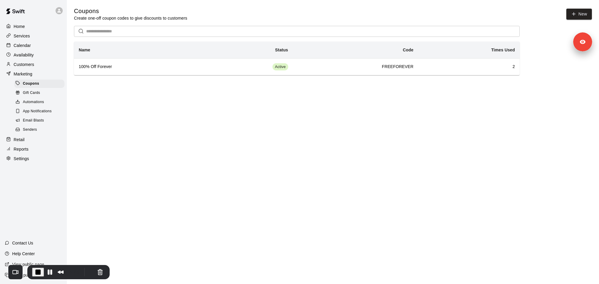
click at [27, 120] on span "Email Blasts" at bounding box center [33, 121] width 21 height 6
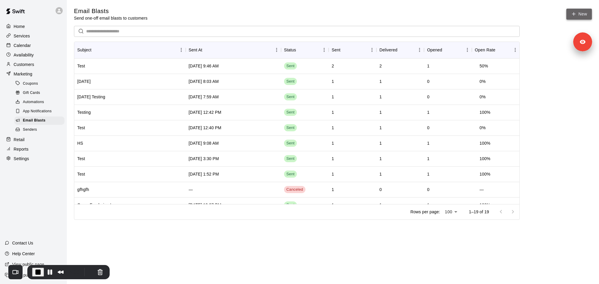
click at [577, 16] on icon at bounding box center [573, 13] width 5 height 5
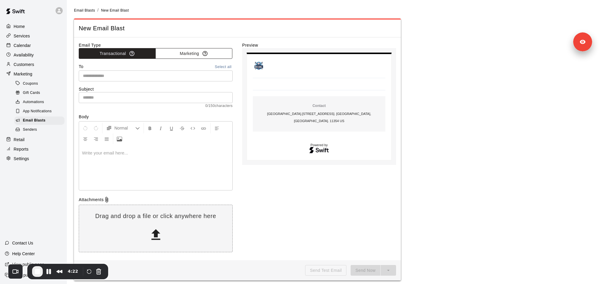
click at [179, 53] on button "Marketing" at bounding box center [194, 53] width 77 height 11
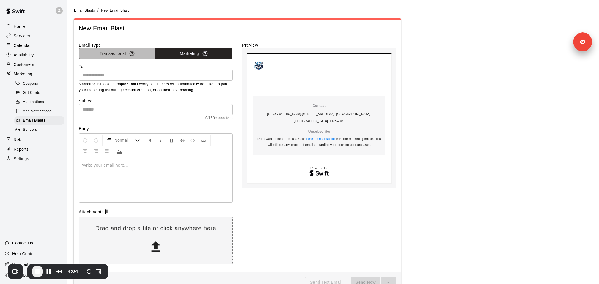
click at [99, 54] on button "Transactional" at bounding box center [117, 53] width 77 height 11
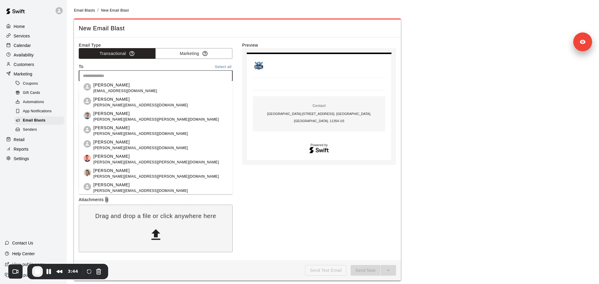
click at [144, 77] on input "text" at bounding box center [156, 75] width 150 height 7
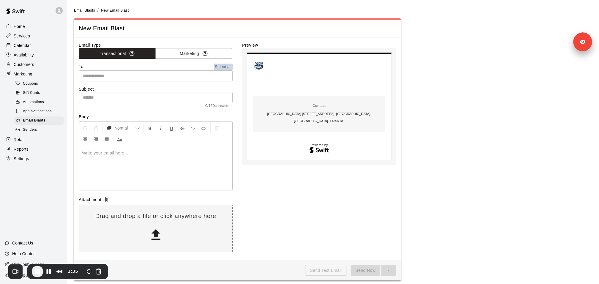
click at [224, 65] on button "Select all" at bounding box center [223, 67] width 19 height 7
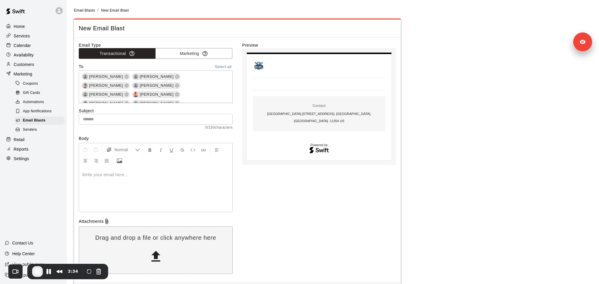
click at [181, 41] on div "Email Type Transactional Marketing To Select all [PERSON_NAME] [PERSON_NAME] [P…" at bounding box center [237, 159] width 327 height 245
click at [181, 48] on button "Marketing" at bounding box center [194, 53] width 77 height 11
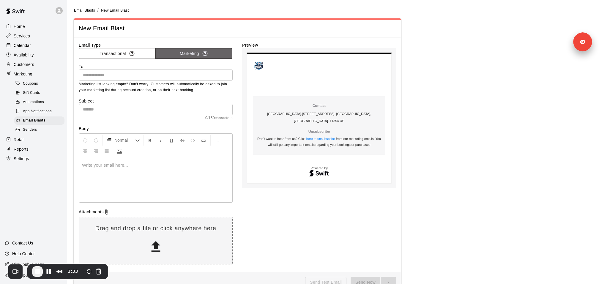
click at [181, 55] on button "Marketing" at bounding box center [194, 53] width 77 height 11
click at [171, 76] on input "text" at bounding box center [156, 74] width 150 height 7
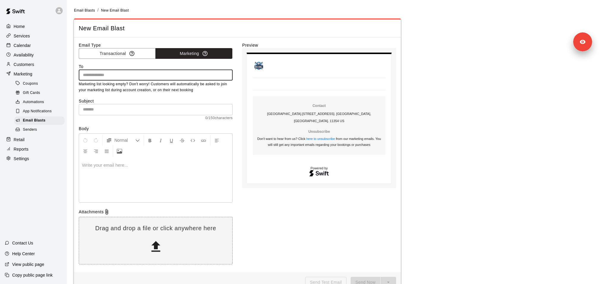
click at [19, 24] on p "Home" at bounding box center [19, 26] width 11 height 6
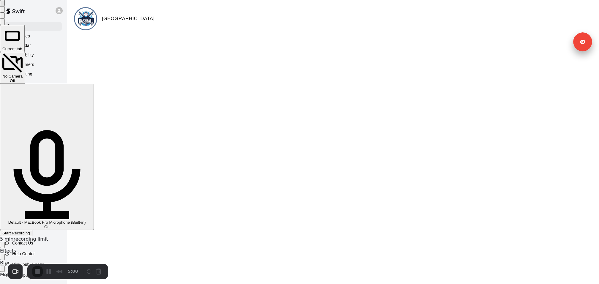
click at [30, 231] on div "Start Recording" at bounding box center [16, 233] width 28 height 4
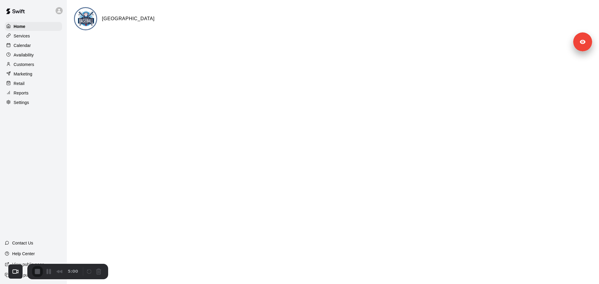
click at [27, 74] on p "Marketing" at bounding box center [23, 74] width 19 height 6
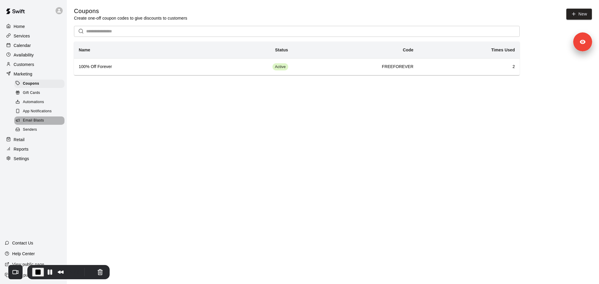
click at [30, 118] on span "Email Blasts" at bounding box center [33, 121] width 21 height 6
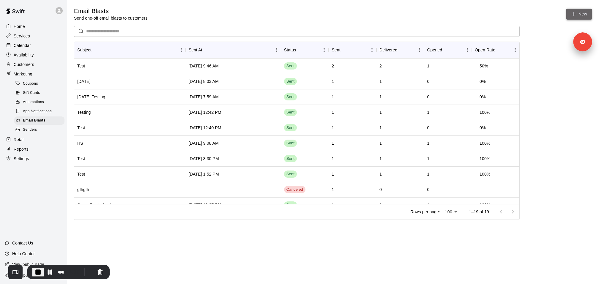
click at [577, 15] on icon at bounding box center [573, 13] width 5 height 5
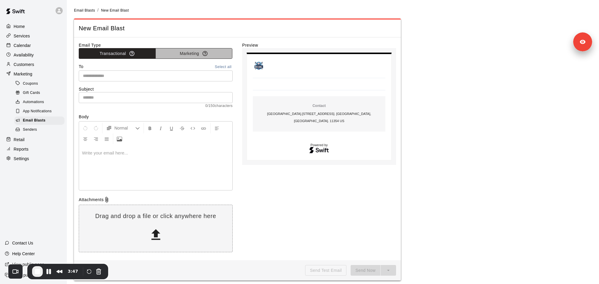
click at [180, 56] on button "Marketing" at bounding box center [194, 53] width 77 height 11
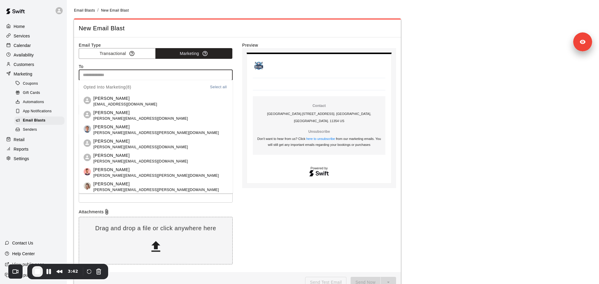
click at [174, 76] on input "text" at bounding box center [156, 74] width 150 height 7
click at [220, 87] on button "Select all" at bounding box center [218, 87] width 19 height 7
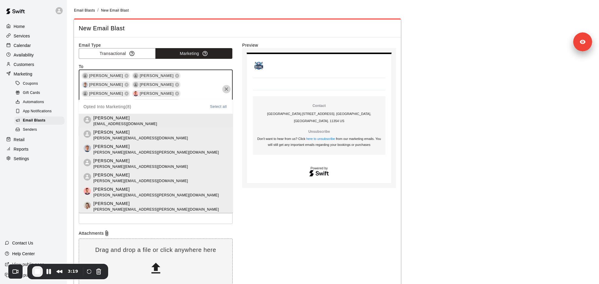
click at [228, 86] on icon "Clear" at bounding box center [227, 89] width 6 height 6
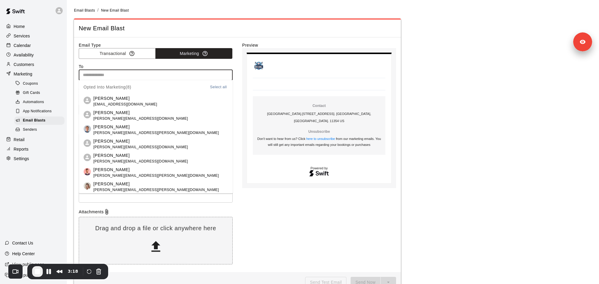
click at [252, 142] on table "Contact [GEOGRAPHIC_DATA] . [STREET_ADDRESS]. [GEOGRAPHIC_DATA], [GEOGRAPHIC_DA…" at bounding box center [319, 118] width 145 height 131
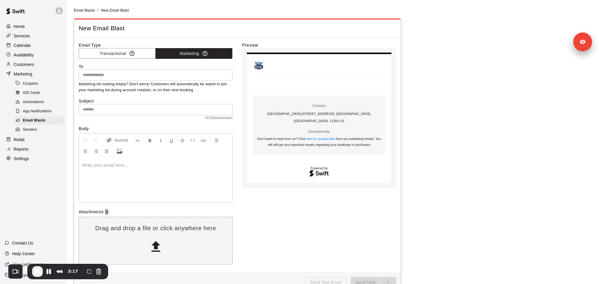
scroll to position [15, 0]
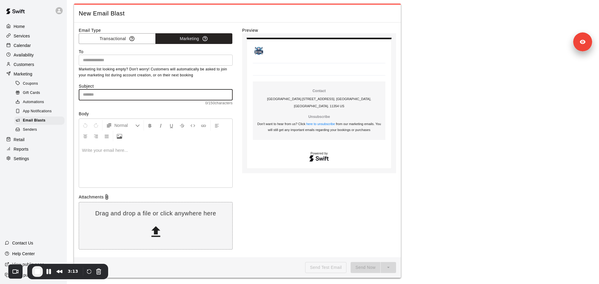
click at [136, 96] on input "text" at bounding box center [156, 94] width 154 height 11
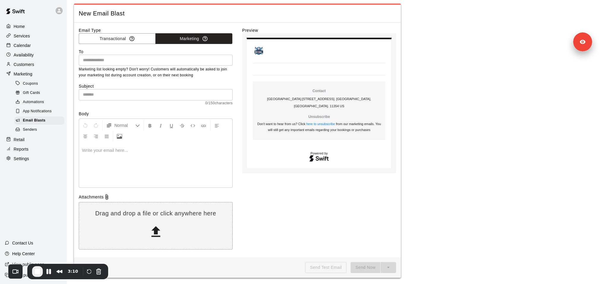
click at [126, 160] on div at bounding box center [155, 165] width 153 height 45
click at [98, 95] on input "text" at bounding box center [156, 94] width 154 height 11
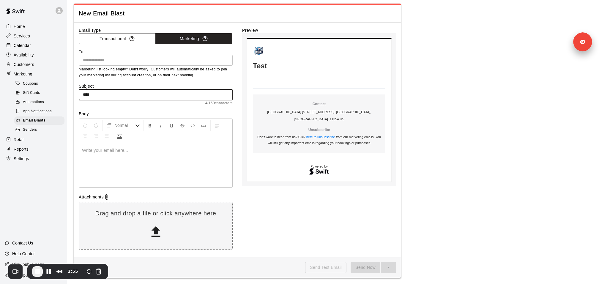
type input "****"
click at [98, 150] on p at bounding box center [155, 150] width 147 height 6
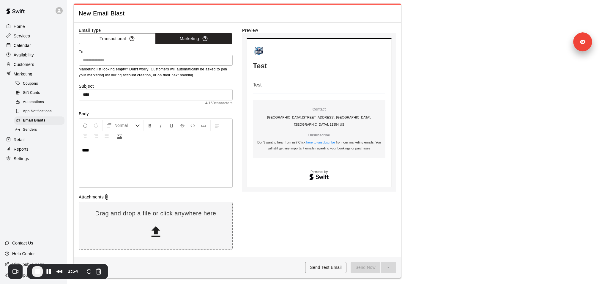
click at [252, 183] on body "Test Test Test Contact Toronto Baseball Center . 133-36 37th Avenue. Queens, NY…" at bounding box center [319, 112] width 154 height 159
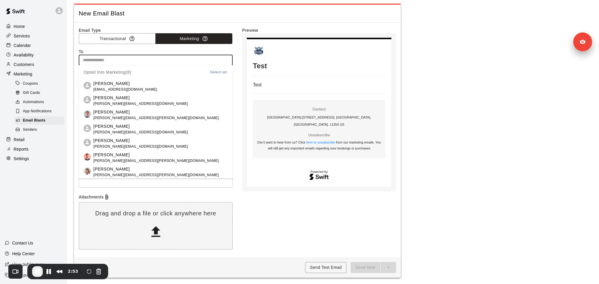
click at [119, 62] on input "text" at bounding box center [156, 59] width 150 height 7
click at [116, 126] on p "[PERSON_NAME]" at bounding box center [140, 126] width 95 height 6
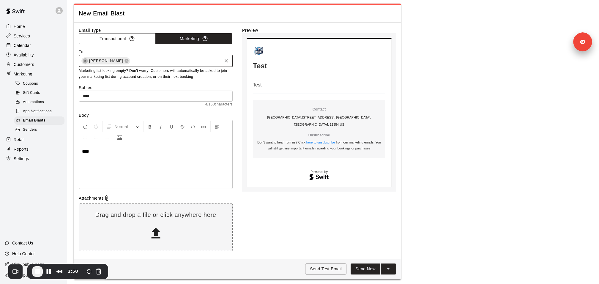
click at [274, 202] on div "Preview Test Test Test Contact Toronto Baseball Center . 133-36 37th Avenue. Qu…" at bounding box center [319, 140] width 154 height 227
click at [391, 267] on icon "split button" at bounding box center [389, 269] width 6 height 6
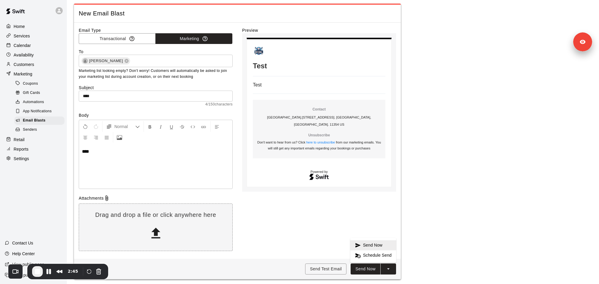
click at [389, 198] on div "Preview Test Test Test Contact Toronto Baseball Center . 133-36 37th Avenue. Qu…" at bounding box center [319, 140] width 154 height 227
click at [364, 270] on button "Send Now" at bounding box center [366, 269] width 30 height 11
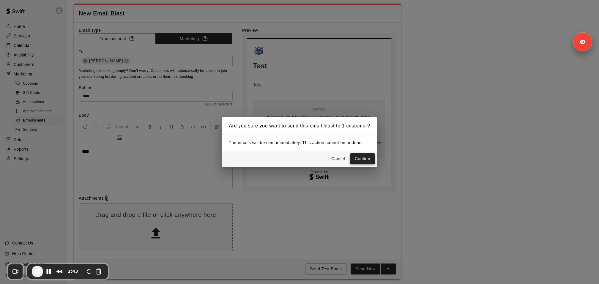
click at [361, 154] on button "Confirm" at bounding box center [362, 158] width 25 height 11
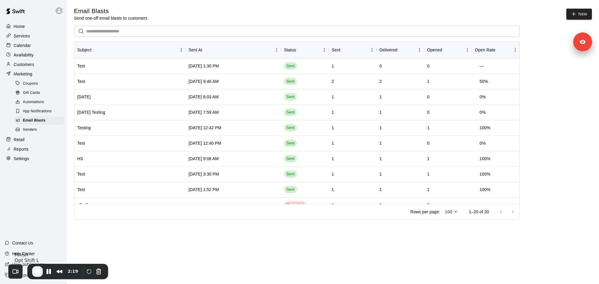
click at [36, 271] on span "End Recording" at bounding box center [37, 271] width 7 height 7
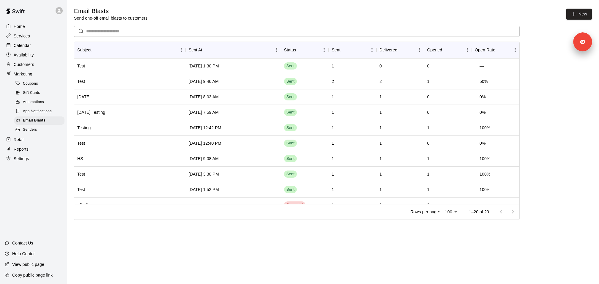
click at [19, 26] on p "Home" at bounding box center [19, 26] width 11 height 6
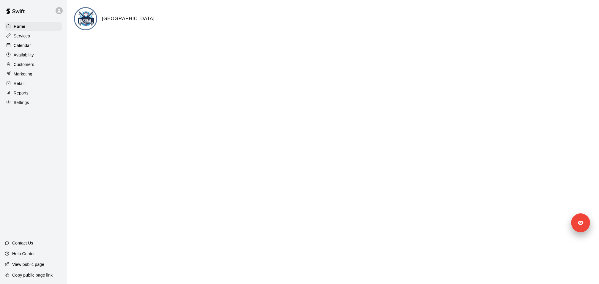
drag, startPoint x: 584, startPoint y: 42, endPoint x: 582, endPoint y: 284, distance: 241.5
click at [582, 48] on html "Home Services Calendar Availability Customers Marketing Retail Reports Settings…" at bounding box center [299, 24] width 599 height 48
drag, startPoint x: 580, startPoint y: 225, endPoint x: 580, endPoint y: 277, distance: 51.7
click at [580, 48] on html "Home Services Calendar Availability Customers Marketing Retail Reports Settings…" at bounding box center [299, 24] width 599 height 48
click at [527, 48] on html "Home Services Calendar Availability Customers Marketing Retail Reports Settings…" at bounding box center [299, 24] width 599 height 48
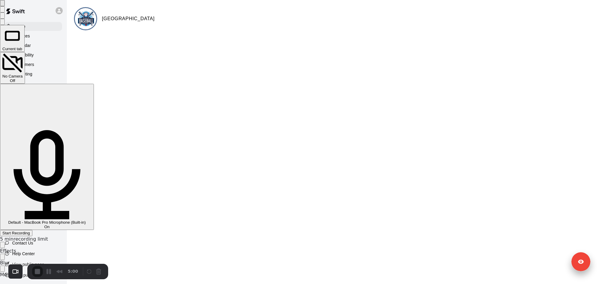
click at [30, 231] on span "Start Recording" at bounding box center [16, 233] width 28 height 4
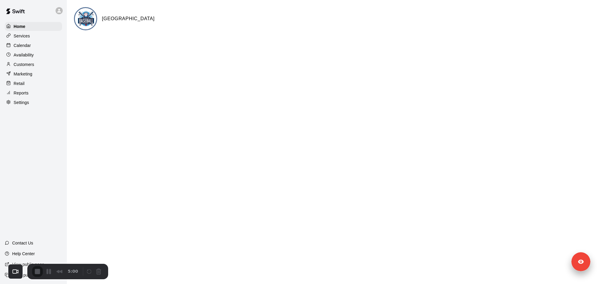
click at [26, 75] on p "Marketing" at bounding box center [23, 74] width 19 height 6
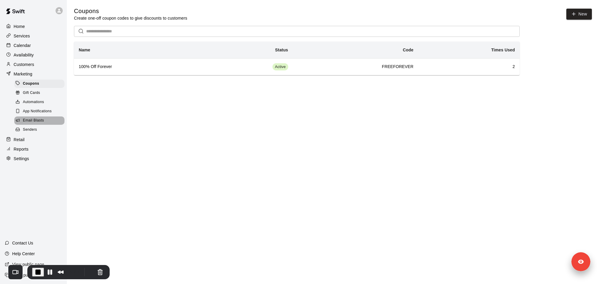
click at [37, 120] on span "Email Blasts" at bounding box center [33, 121] width 21 height 6
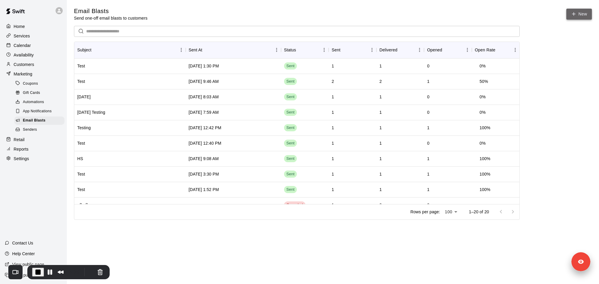
click at [583, 16] on link "New" at bounding box center [580, 14] width 26 height 11
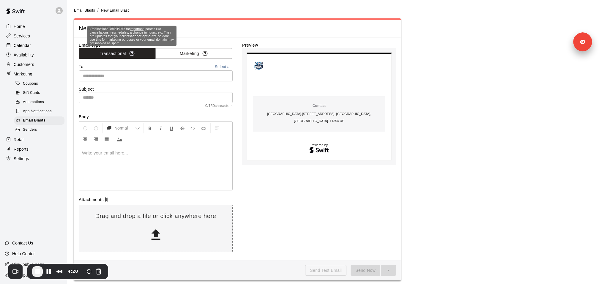
click at [134, 51] on icon "button" at bounding box center [132, 54] width 6 height 6
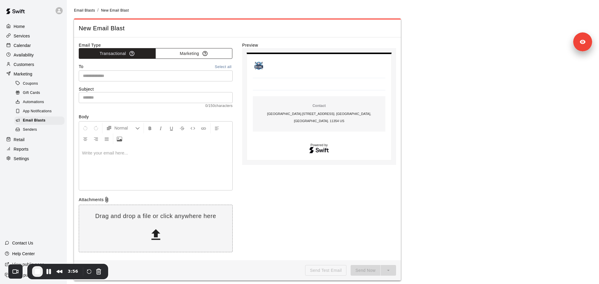
click at [184, 56] on button "Marketing" at bounding box center [194, 53] width 77 height 11
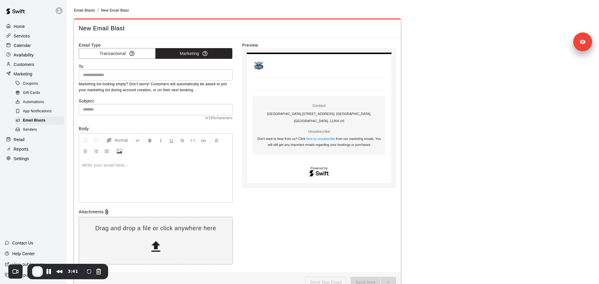
click at [177, 75] on input "text" at bounding box center [156, 74] width 150 height 7
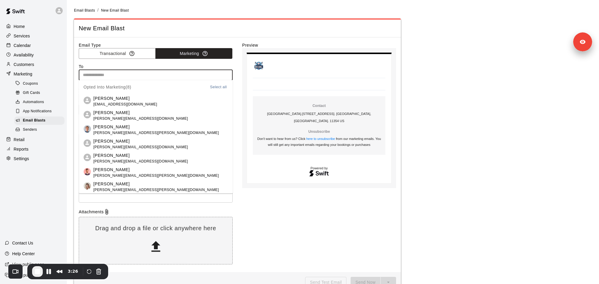
click at [219, 87] on button "Select all" at bounding box center [218, 87] width 19 height 7
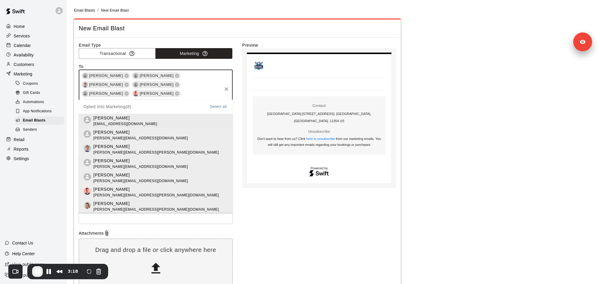
click at [228, 86] on icon "Clear" at bounding box center [227, 89] width 6 height 6
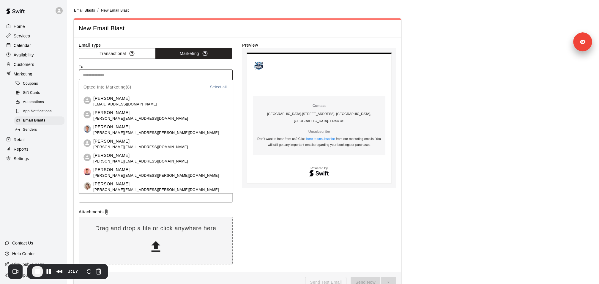
click at [239, 139] on div "Email Type Transactional Marketing To ​ Opted Into Marketing ( 8 ) Select all J…" at bounding box center [238, 155] width 318 height 226
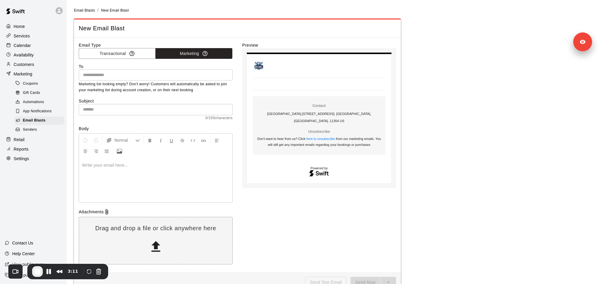
click at [115, 110] on input "text" at bounding box center [156, 109] width 154 height 11
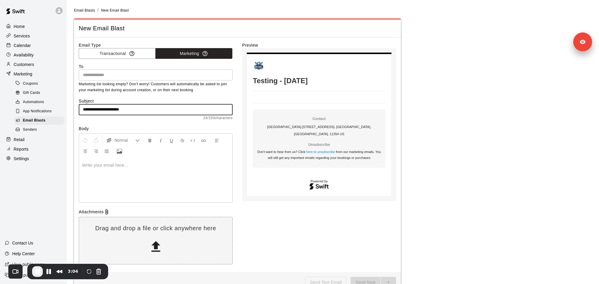
type input "**********"
click at [106, 176] on div at bounding box center [155, 180] width 153 height 45
click at [149, 178] on div at bounding box center [155, 180] width 153 height 45
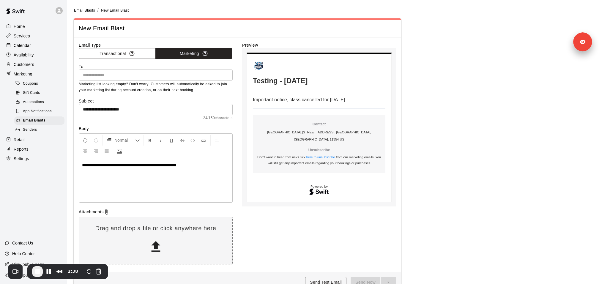
scroll to position [15, 0]
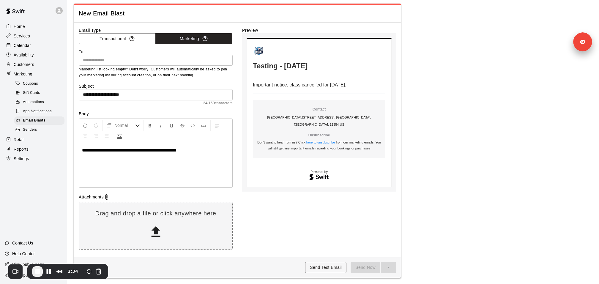
click at [128, 56] on div "​" at bounding box center [156, 60] width 154 height 11
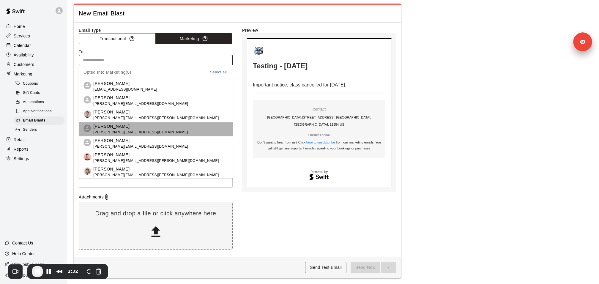
click at [114, 130] on span "lydia+test123@runswiftapp.com" at bounding box center [140, 133] width 95 height 6
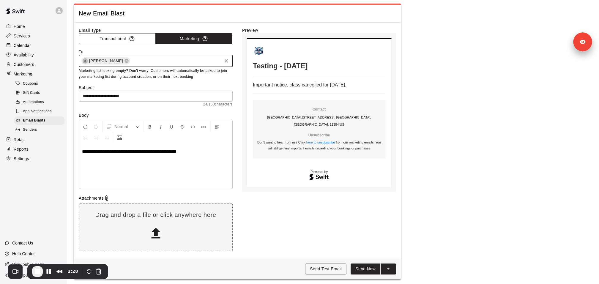
click at [392, 269] on button "split button" at bounding box center [388, 269] width 15 height 11
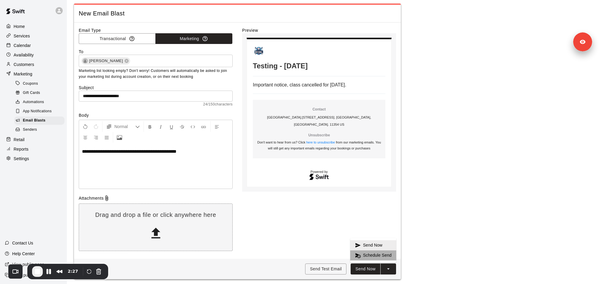
click at [381, 257] on h6 "Schedule Send" at bounding box center [377, 255] width 29 height 7
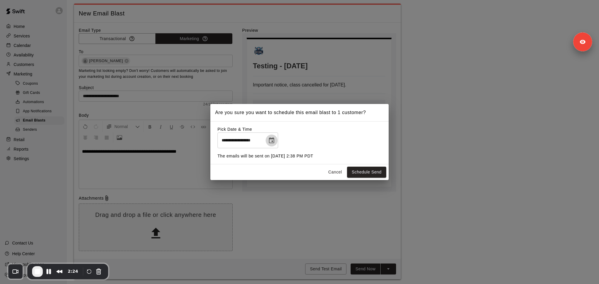
click at [275, 141] on icon "Choose date, selected date is Sep 17, 2025" at bounding box center [271, 140] width 7 height 7
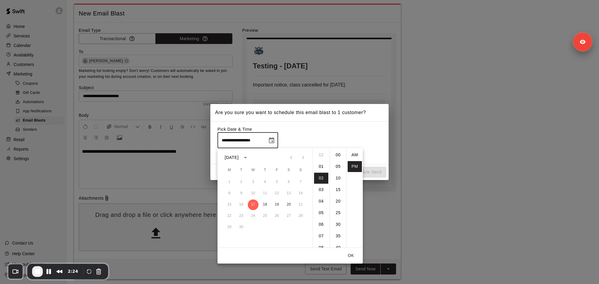
scroll to position [11, 0]
click at [417, 172] on div "**********" at bounding box center [299, 142] width 599 height 284
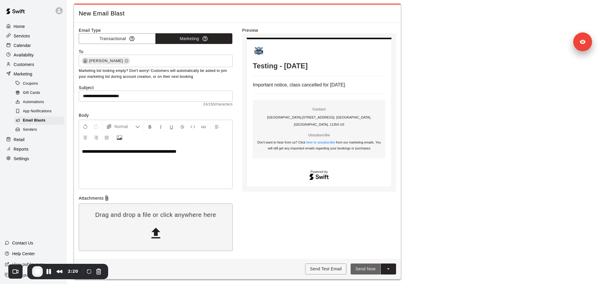
click at [364, 268] on button "Send Now" at bounding box center [366, 269] width 30 height 11
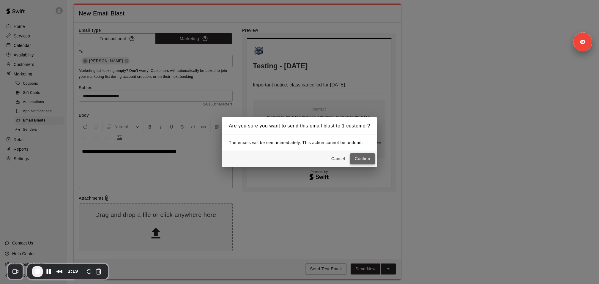
click at [359, 158] on button "Confirm" at bounding box center [362, 158] width 25 height 11
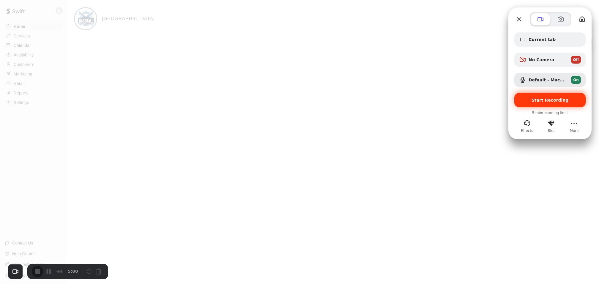
click at [543, 105] on div "Start Recording" at bounding box center [550, 100] width 71 height 14
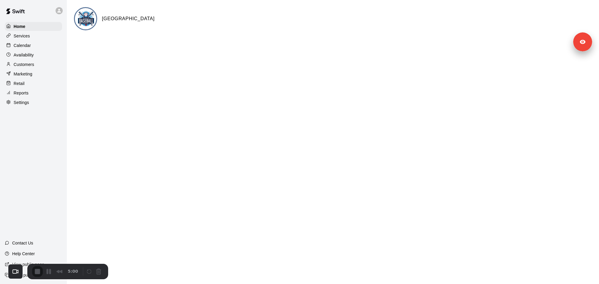
click at [18, 73] on p "Marketing" at bounding box center [23, 74] width 19 height 6
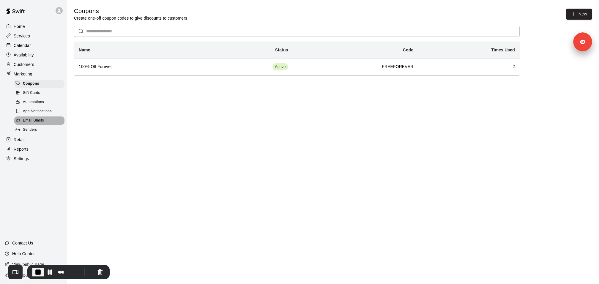
click at [32, 121] on span "Email Blasts" at bounding box center [33, 121] width 21 height 6
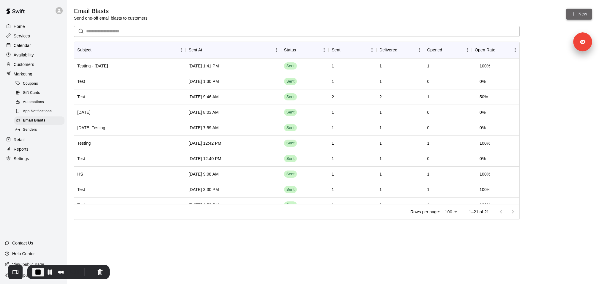
click at [586, 14] on link "New" at bounding box center [580, 14] width 26 height 11
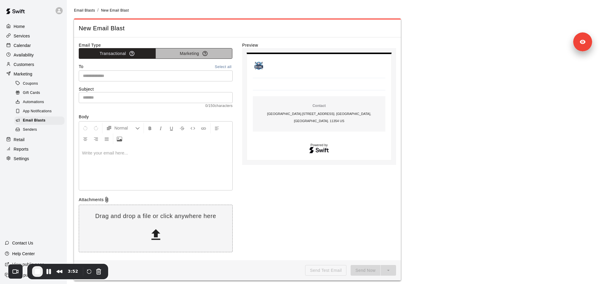
click at [184, 53] on button "Marketing" at bounding box center [194, 53] width 77 height 11
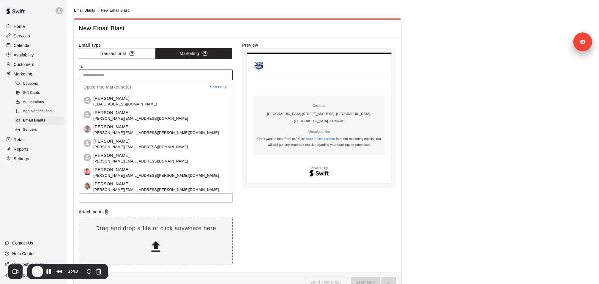
click at [133, 75] on input "text" at bounding box center [156, 74] width 150 height 7
click at [116, 143] on p "[PERSON_NAME]" at bounding box center [140, 141] width 95 height 6
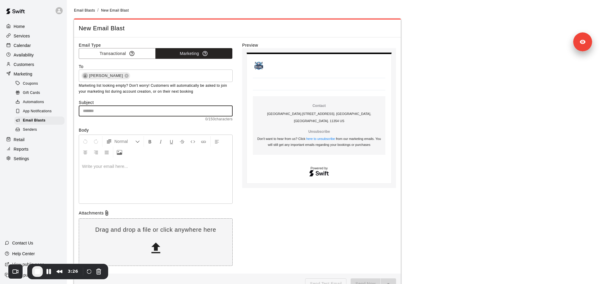
click at [144, 110] on input "text" at bounding box center [156, 111] width 154 height 11
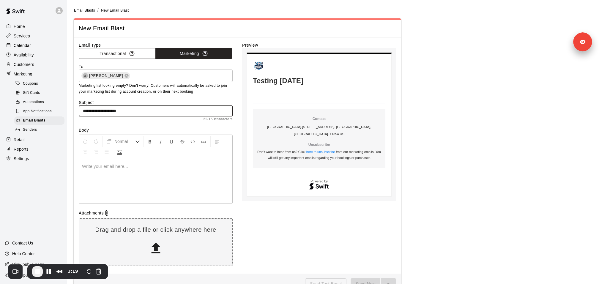
type input "**********"
click at [137, 178] on div at bounding box center [155, 181] width 153 height 45
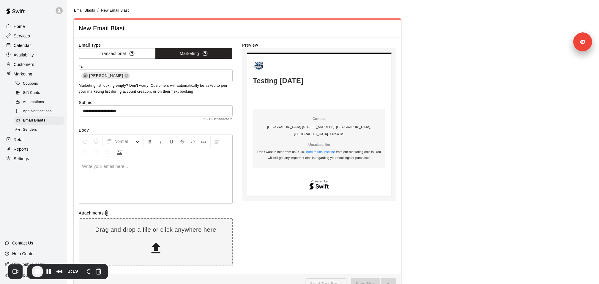
scroll to position [16, 0]
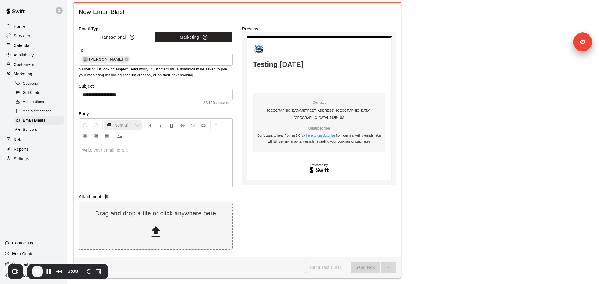
click at [131, 126] on span "Normal" at bounding box center [124, 125] width 21 height 6
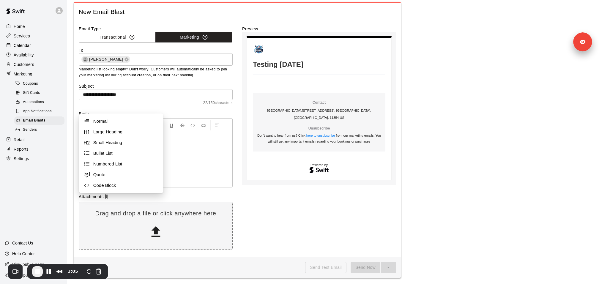
click at [186, 168] on div at bounding box center [155, 165] width 153 height 45
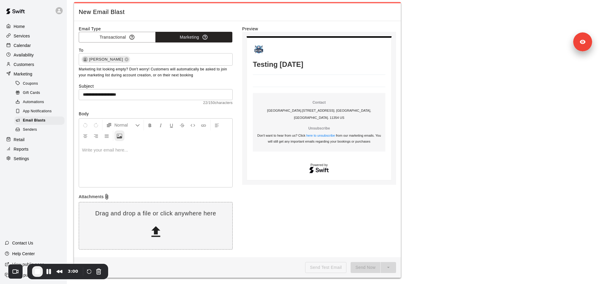
click at [120, 136] on icon "Upload Image" at bounding box center [119, 136] width 5 height 5
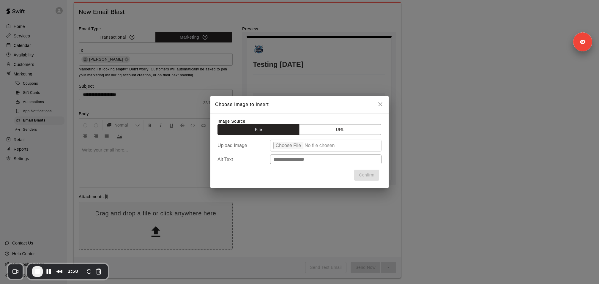
click at [295, 150] on input "file" at bounding box center [326, 146] width 112 height 12
type input "**********"
click at [363, 173] on button "Confirm" at bounding box center [366, 175] width 25 height 11
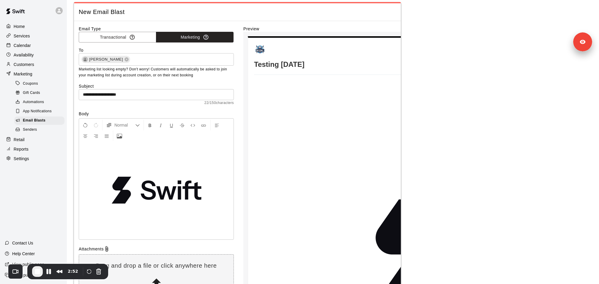
click at [206, 190] on img at bounding box center [156, 190] width 149 height 86
click at [230, 235] on div at bounding box center [156, 191] width 155 height 97
click at [225, 229] on img at bounding box center [156, 190] width 149 height 86
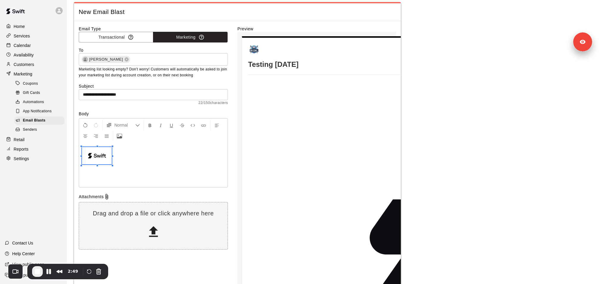
click at [99, 154] on span at bounding box center [97, 156] width 30 height 19
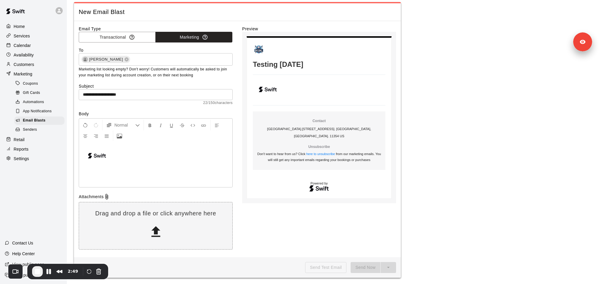
click at [116, 164] on p at bounding box center [155, 156] width 147 height 19
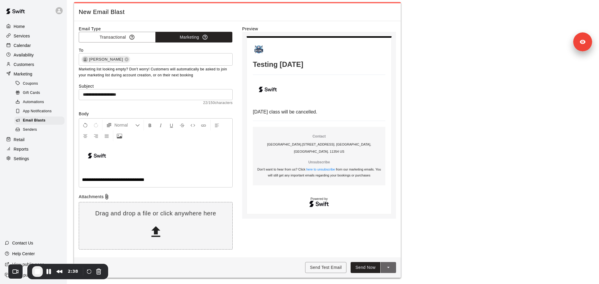
click at [391, 268] on icon "split button" at bounding box center [389, 268] width 6 height 6
click at [427, 241] on main "**********" at bounding box center [333, 134] width 518 height 287
click at [360, 269] on button "Send Now" at bounding box center [366, 267] width 30 height 11
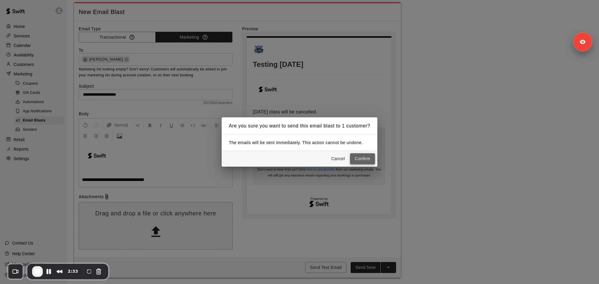
click at [369, 159] on button "Confirm" at bounding box center [362, 158] width 25 height 11
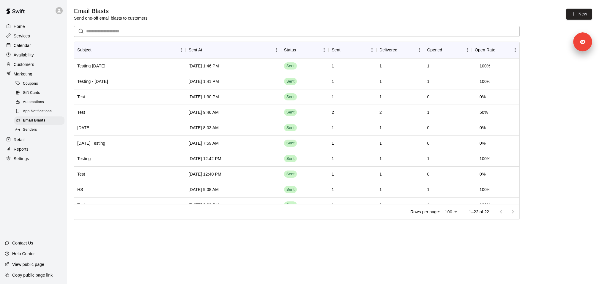
click at [17, 20] on link at bounding box center [15, 11] width 31 height 19
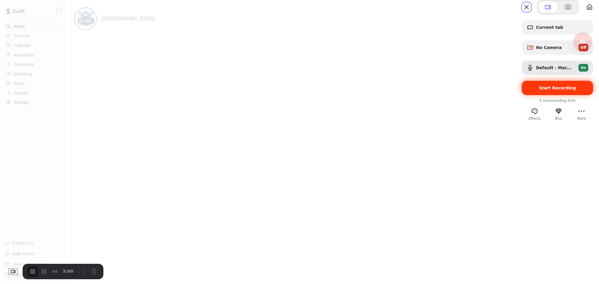
click at [539, 90] on span "Start Recording" at bounding box center [557, 88] width 37 height 5
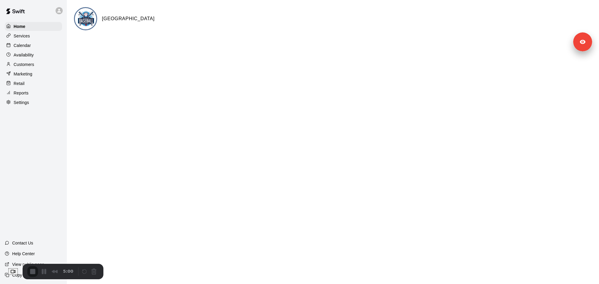
click at [31, 77] on div "Marketing" at bounding box center [33, 74] width 57 height 9
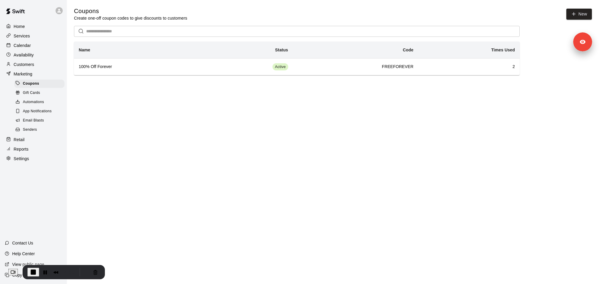
click at [40, 122] on span "Email Blasts" at bounding box center [33, 121] width 21 height 6
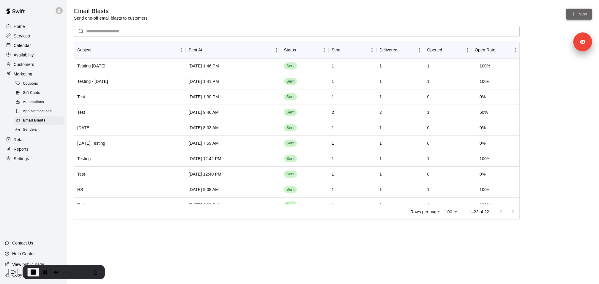
click at [579, 15] on link "New" at bounding box center [580, 14] width 26 height 11
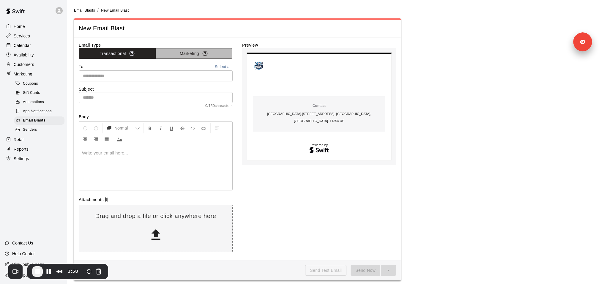
click at [189, 54] on button "Marketing" at bounding box center [194, 53] width 77 height 11
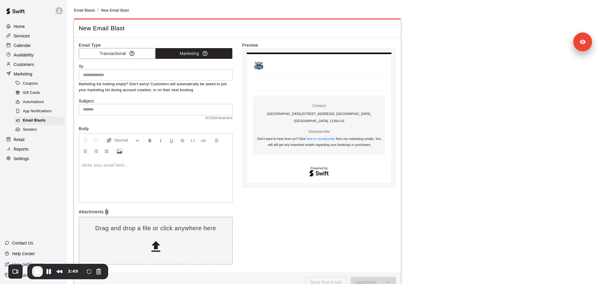
click at [172, 73] on input "text" at bounding box center [156, 74] width 150 height 7
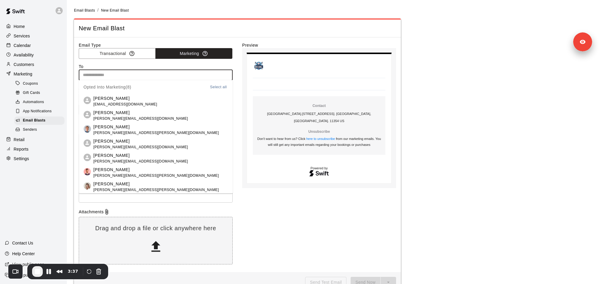
click at [111, 143] on p "[PERSON_NAME]" at bounding box center [140, 141] width 95 height 6
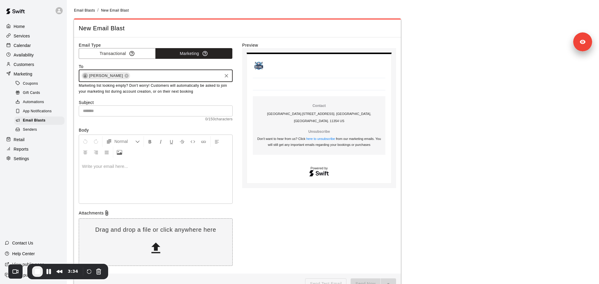
click at [154, 110] on input "text" at bounding box center [156, 111] width 154 height 11
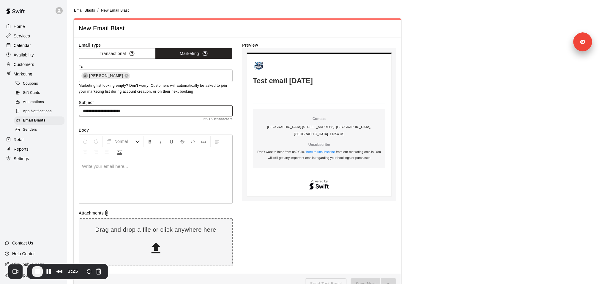
type input "**********"
click at [167, 175] on div at bounding box center [155, 181] width 153 height 45
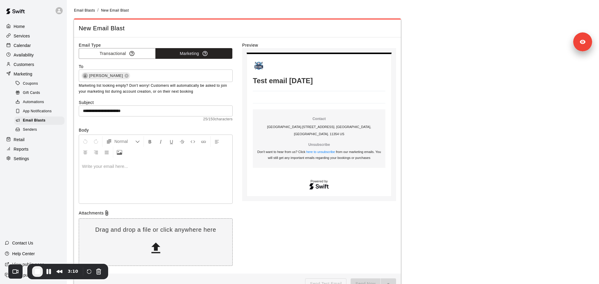
click at [114, 170] on div at bounding box center [155, 181] width 153 height 45
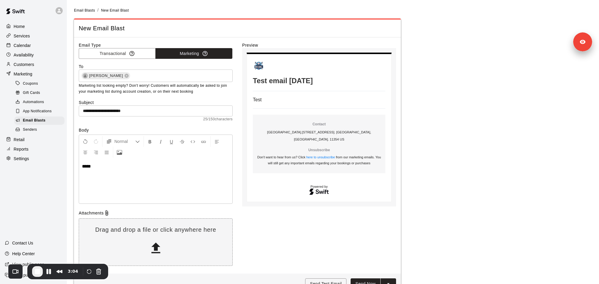
click at [110, 182] on div "****" at bounding box center [155, 181] width 153 height 45
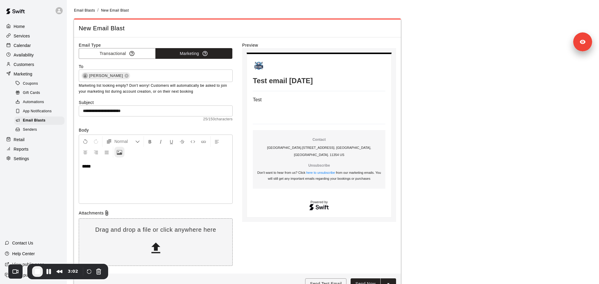
click at [123, 150] on button "Upload Image" at bounding box center [119, 152] width 10 height 11
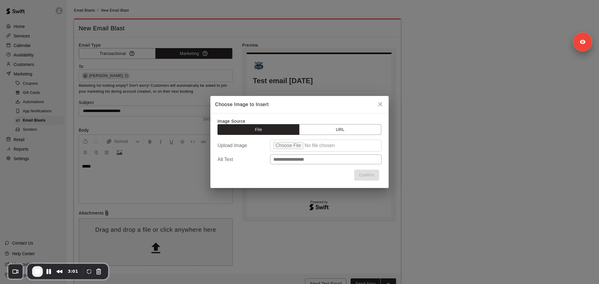
click at [293, 145] on input "file" at bounding box center [326, 146] width 112 height 12
type input "**********"
click at [369, 178] on button "Confirm" at bounding box center [366, 175] width 25 height 11
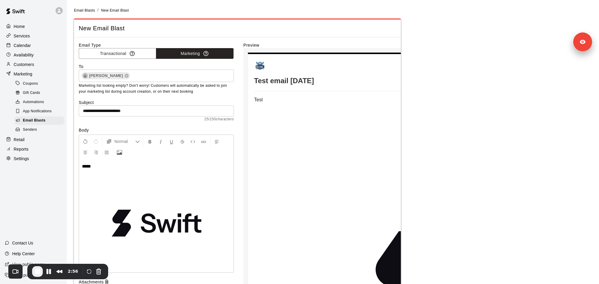
click at [145, 209] on img at bounding box center [156, 223] width 149 height 86
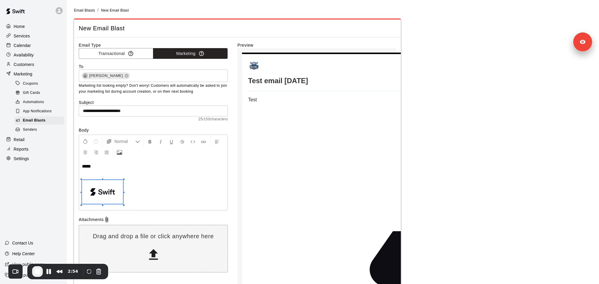
click at [124, 204] on div at bounding box center [124, 205] width 2 height 2
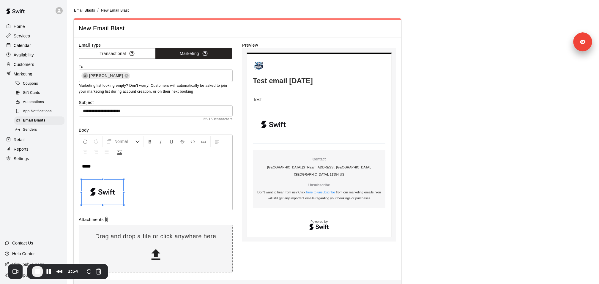
click at [159, 191] on p at bounding box center [155, 193] width 147 height 26
drag, startPoint x: 242, startPoint y: 37, endPoint x: 395, endPoint y: 221, distance: 239.6
click at [395, 221] on div "**********" at bounding box center [237, 158] width 327 height 243
click at [384, 257] on div "Preview Test email [DATE] Test email [DATE] Test Contact [GEOGRAPHIC_DATA] . [S…" at bounding box center [319, 159] width 154 height 234
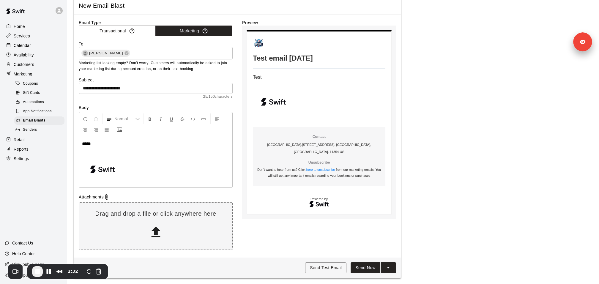
click at [391, 266] on icon "split button" at bounding box center [389, 268] width 6 height 6
click at [409, 254] on main "**********" at bounding box center [333, 132] width 518 height 294
click at [363, 267] on button "Send Now" at bounding box center [366, 268] width 30 height 11
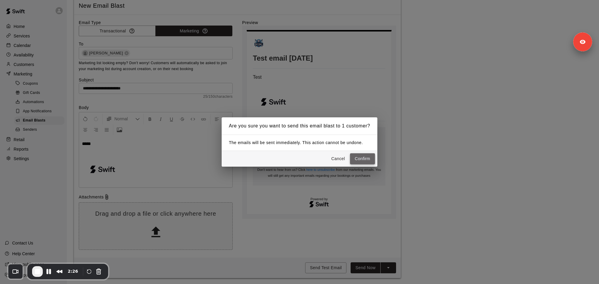
click at [365, 160] on button "Confirm" at bounding box center [362, 158] width 25 height 11
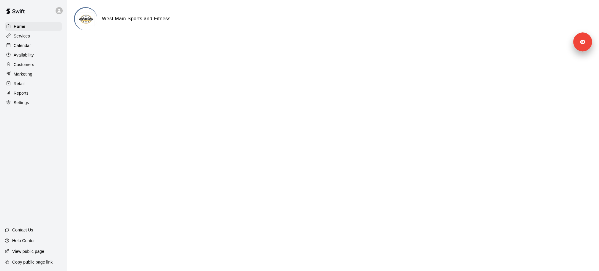
click at [49, 36] on div "Services" at bounding box center [33, 36] width 57 height 9
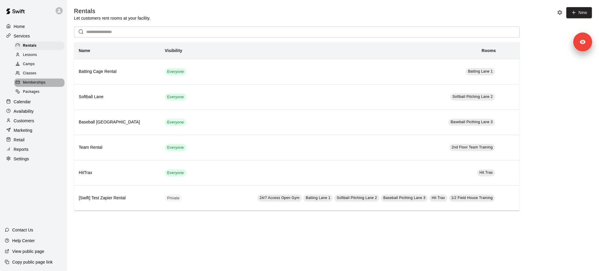
click at [40, 83] on span "Memberships" at bounding box center [34, 83] width 23 height 6
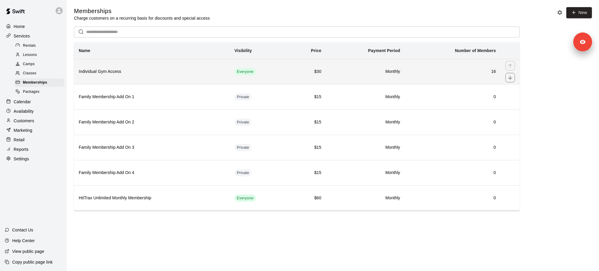
click at [184, 68] on h6 "Individual Gym Access" at bounding box center [152, 71] width 146 height 7
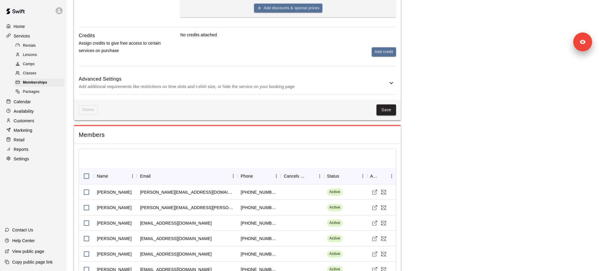
scroll to position [386, 0]
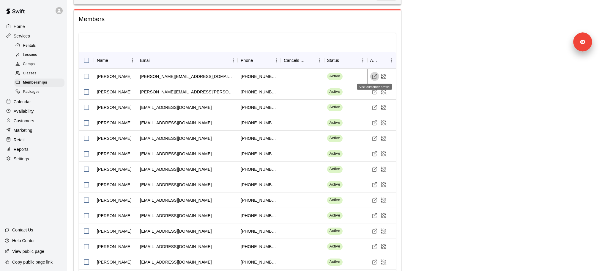
click at [371, 75] on button "Visit customer profile" at bounding box center [374, 76] width 9 height 9
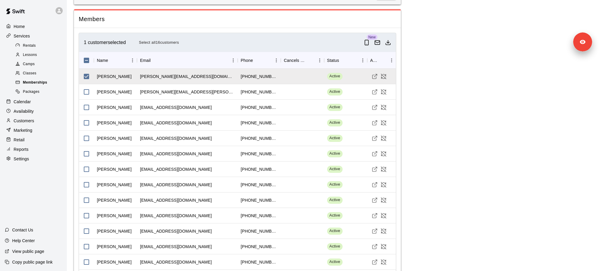
click at [38, 81] on span "Memberships" at bounding box center [35, 83] width 24 height 6
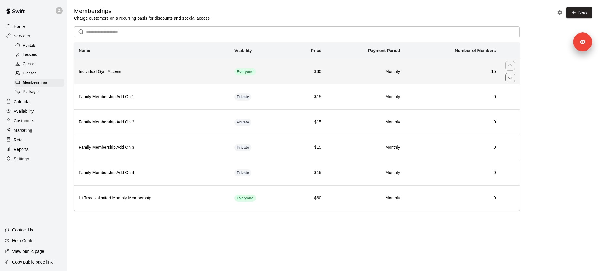
click at [123, 76] on th "Individual Gym Access" at bounding box center [152, 71] width 156 height 25
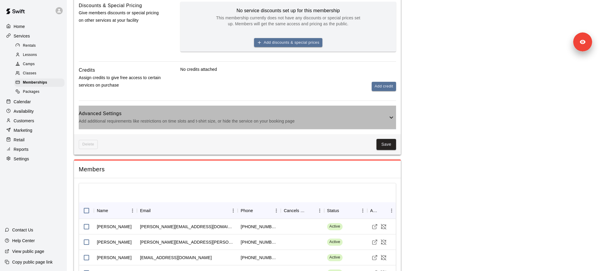
click at [198, 127] on div "Advanced Settings Add additional requirements like restrictions on time slots a…" at bounding box center [238, 117] width 318 height 23
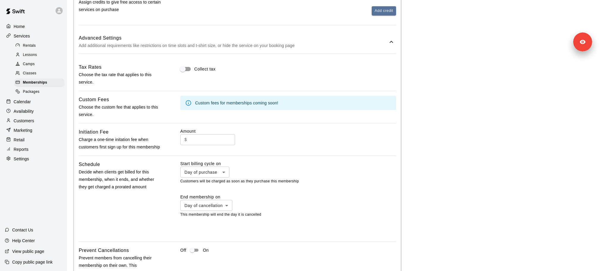
scroll to position [331, 0]
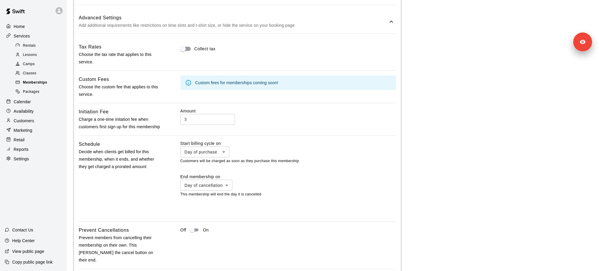
click at [43, 84] on span "Memberships" at bounding box center [35, 83] width 24 height 6
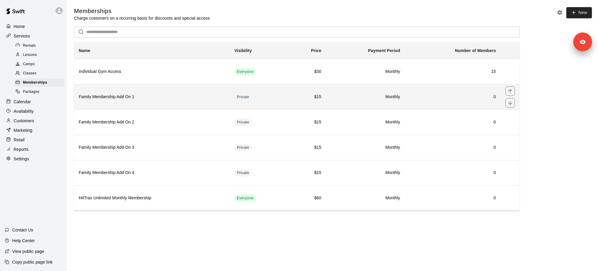
click at [130, 99] on h6 "Family Membership Add On 1" at bounding box center [152, 97] width 146 height 7
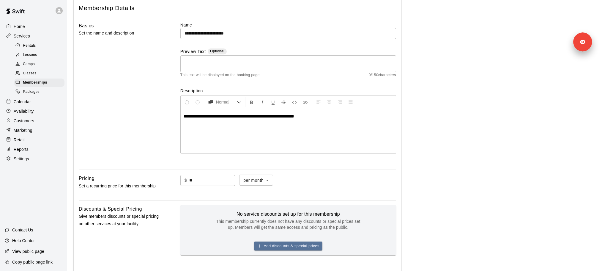
scroll to position [161, 0]
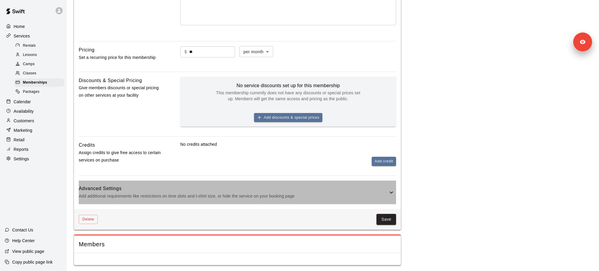
click at [158, 192] on p "Add additional requirements like restrictions on time slots and t-shirt size, o…" at bounding box center [233, 195] width 309 height 7
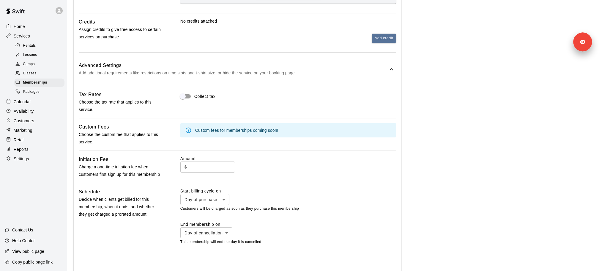
scroll to position [323, 0]
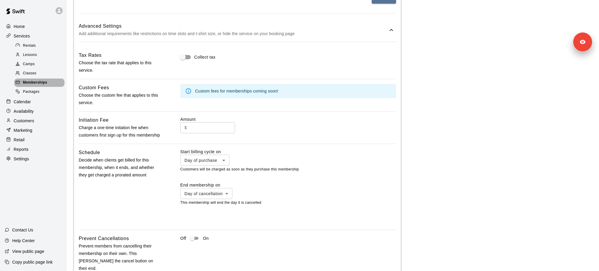
click at [30, 80] on span "Memberships" at bounding box center [35, 83] width 24 height 6
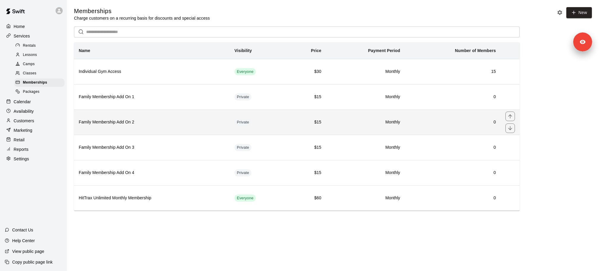
click at [139, 122] on h6 "Family Membership Add On 2" at bounding box center [152, 122] width 146 height 7
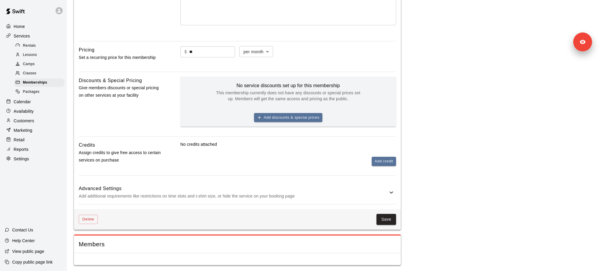
click at [169, 198] on p "Add additional requirements like restrictions on time slots and t-shirt size, o…" at bounding box center [233, 195] width 309 height 7
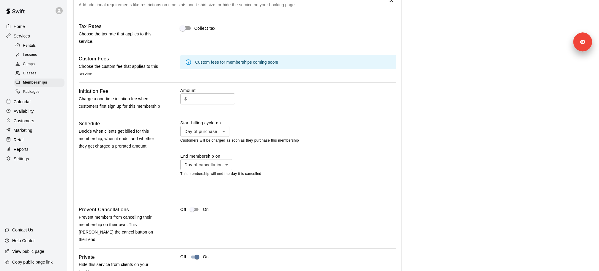
scroll to position [425, 0]
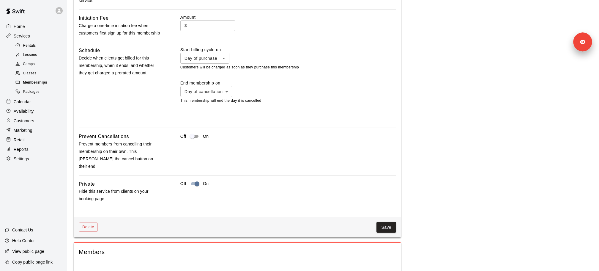
click at [57, 82] on div "Memberships" at bounding box center [39, 82] width 50 height 8
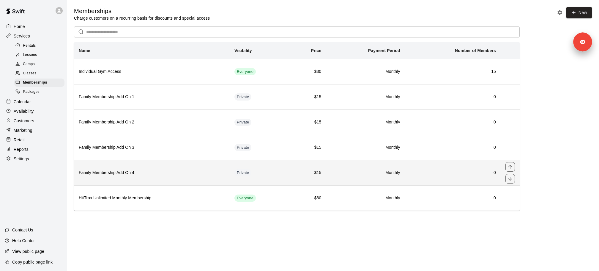
click at [163, 169] on h6 "Family Membership Add On 4" at bounding box center [152, 172] width 146 height 7
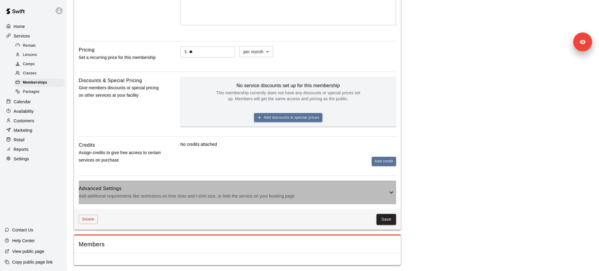
click at [158, 193] on p "Add additional requirements like restrictions on time slots and t-shirt size, o…" at bounding box center [233, 195] width 309 height 7
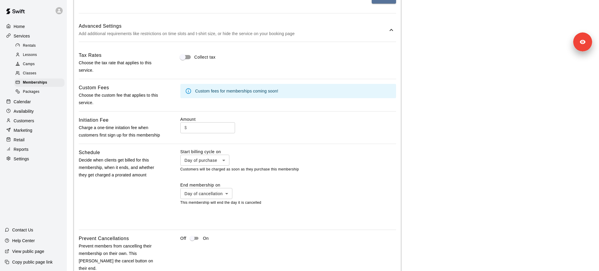
scroll to position [326, 0]
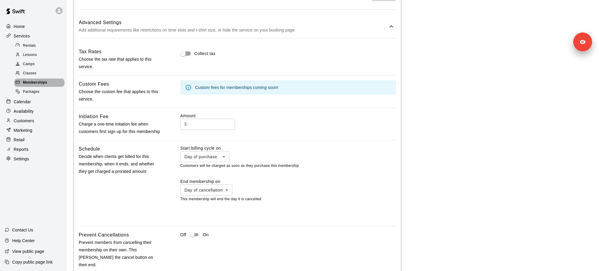
click at [30, 80] on span "Memberships" at bounding box center [35, 83] width 24 height 6
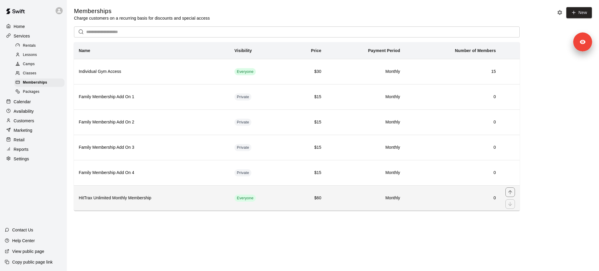
click at [178, 197] on h6 "HitTrax Unlimited Monthly Membership" at bounding box center [152, 198] width 146 height 7
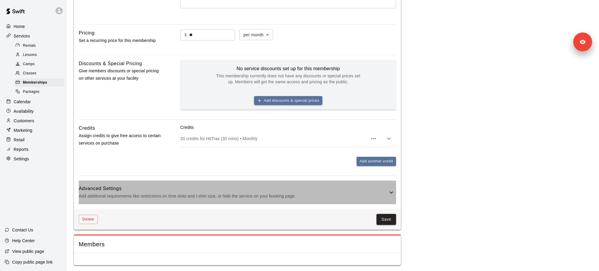
click at [175, 189] on h6 "Advanced Settings" at bounding box center [233, 189] width 309 height 8
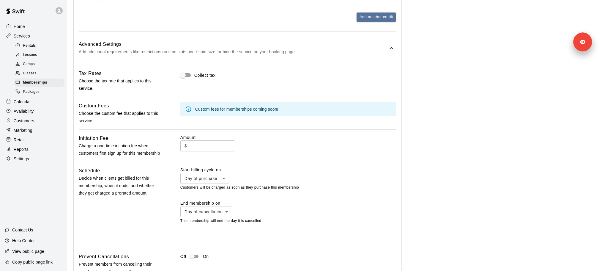
scroll to position [388, 0]
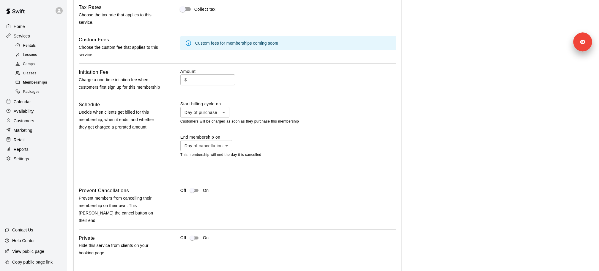
click at [49, 81] on div "Memberships" at bounding box center [39, 82] width 50 height 8
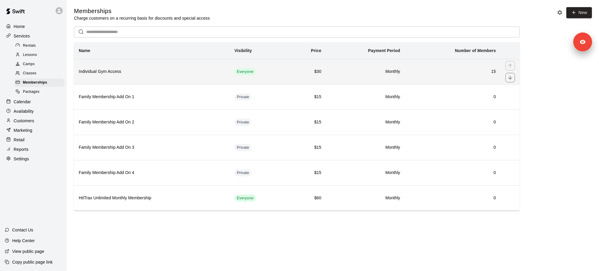
click at [153, 74] on h6 "Individual Gym Access" at bounding box center [152, 71] width 146 height 7
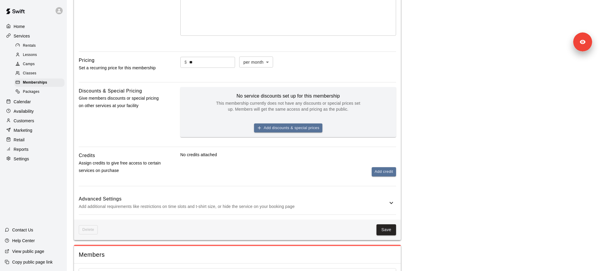
scroll to position [139, 0]
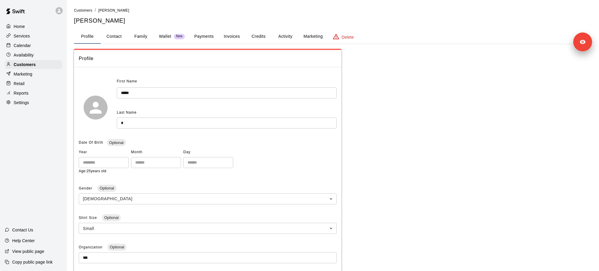
click at [207, 36] on button "Payments" at bounding box center [204, 36] width 29 height 14
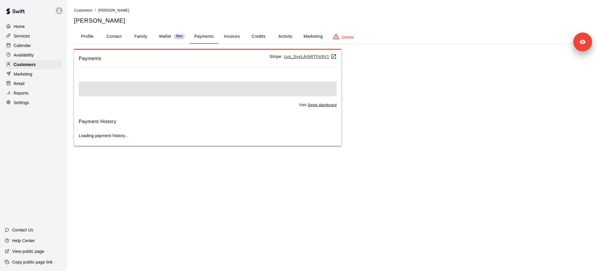
click at [307, 56] on u "cus_SvvLArbRTFp9V1" at bounding box center [310, 56] width 53 height 5
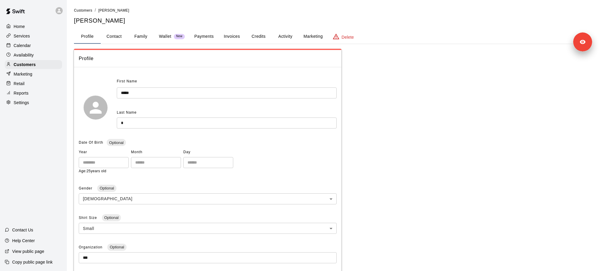
click at [39, 36] on div "Services" at bounding box center [33, 36] width 57 height 9
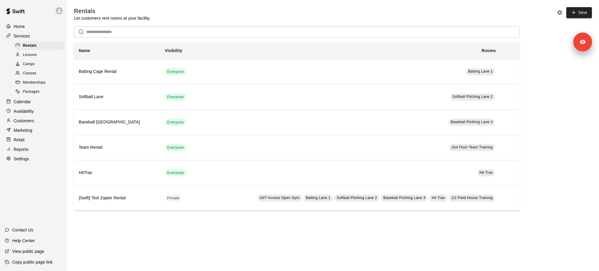
click at [39, 87] on link "Packages" at bounding box center [40, 91] width 53 height 9
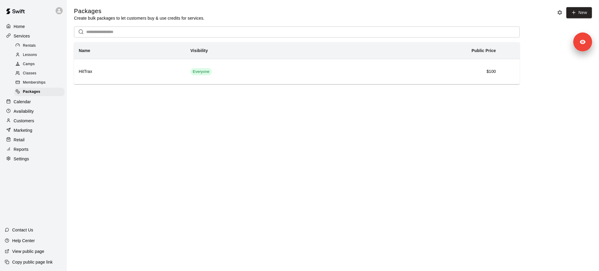
click at [69, 82] on div "Packages Create bulk packages to let customers buy & use credits for services. …" at bounding box center [333, 45] width 528 height 77
click at [51, 82] on div "Memberships" at bounding box center [39, 82] width 50 height 8
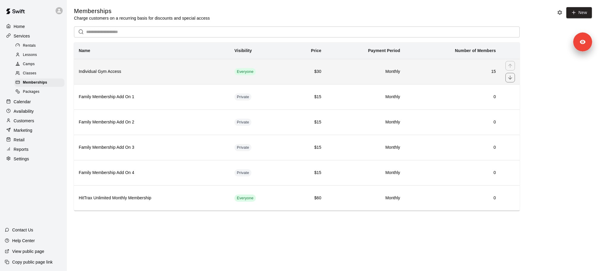
click at [228, 68] on th "Individual Gym Access" at bounding box center [152, 71] width 156 height 25
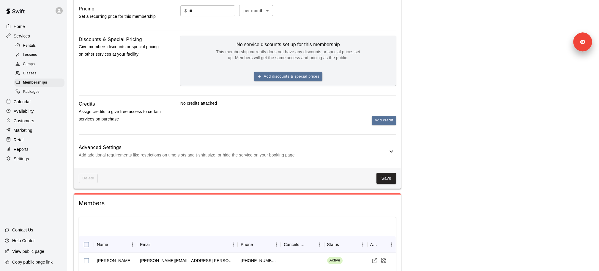
scroll to position [317, 0]
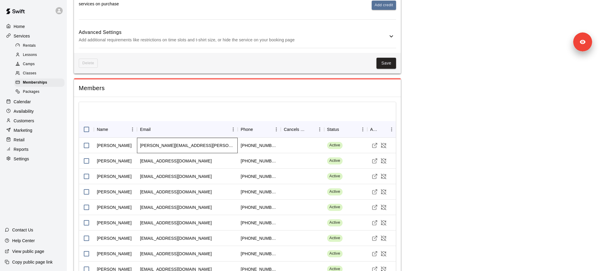
click at [164, 142] on div "[PERSON_NAME][EMAIL_ADDRESS][PERSON_NAME][DOMAIN_NAME]" at bounding box center [187, 145] width 95 height 6
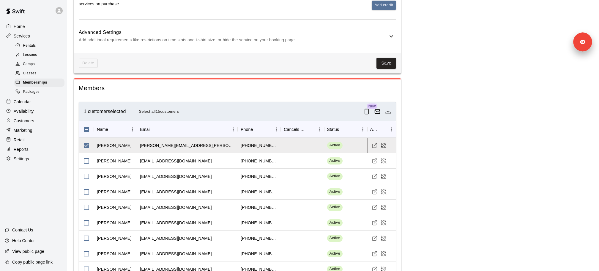
click at [376, 143] on polyline "Visit customer profile" at bounding box center [376, 143] width 1 height 1
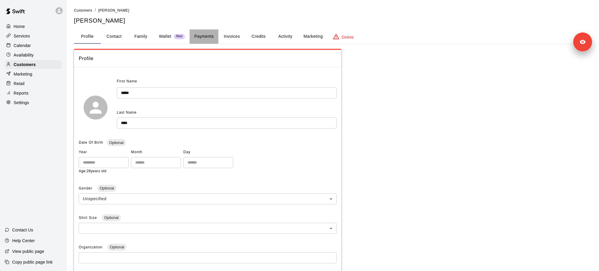
click at [197, 40] on button "Payments" at bounding box center [204, 36] width 29 height 14
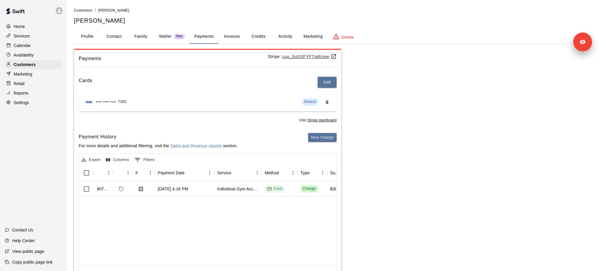
click at [296, 56] on u "cus_SuSSFYP7Ia6Uew" at bounding box center [309, 56] width 54 height 5
click at [284, 35] on button "Activity" at bounding box center [285, 36] width 27 height 14
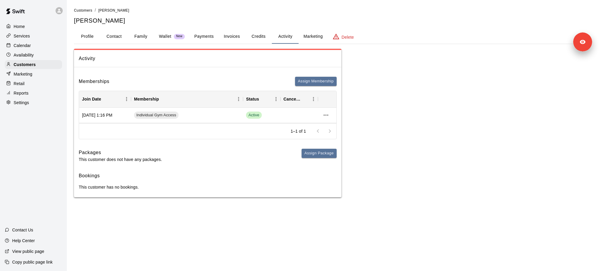
click at [22, 262] on p "Copy public page link" at bounding box center [32, 262] width 40 height 6
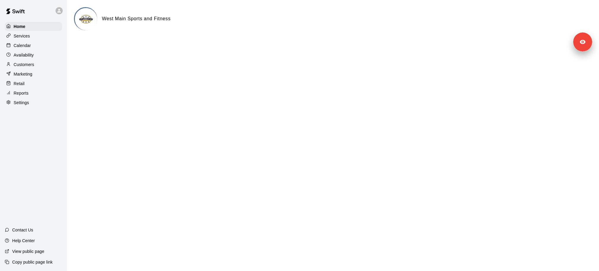
click at [45, 36] on div "Services" at bounding box center [33, 36] width 57 height 9
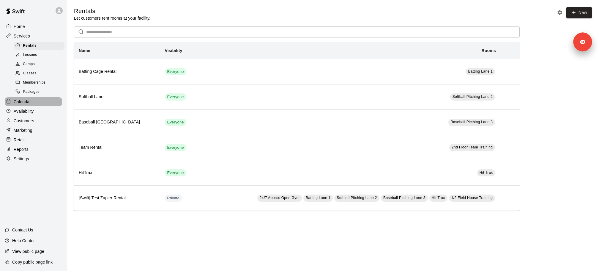
click at [29, 99] on p "Calendar" at bounding box center [22, 102] width 17 height 6
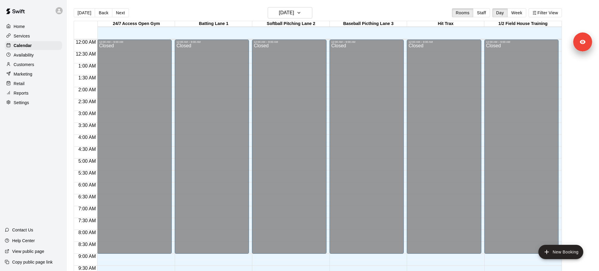
click at [43, 103] on div "Settings" at bounding box center [33, 102] width 57 height 9
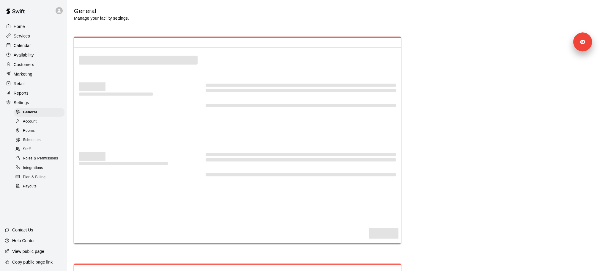
select select "**"
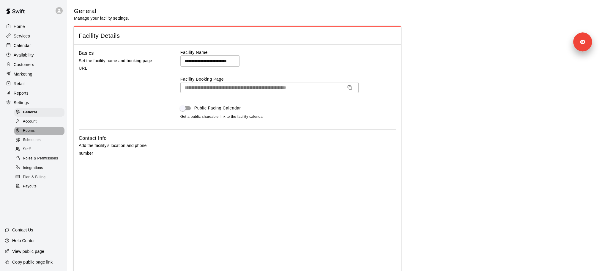
click at [31, 128] on span "Rooms" at bounding box center [29, 131] width 12 height 6
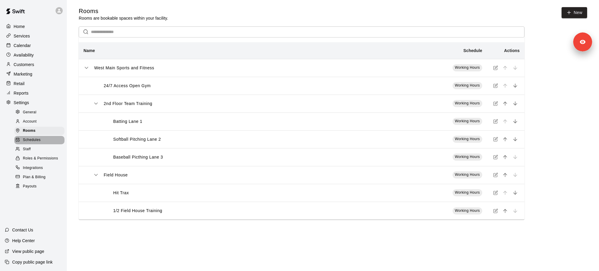
click at [46, 139] on div "Schedules" at bounding box center [39, 140] width 50 height 8
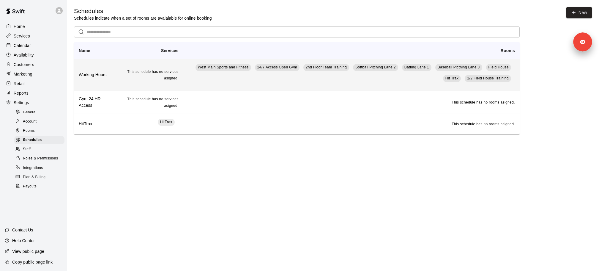
click at [101, 76] on h6 "Working Hours" at bounding box center [95, 75] width 32 height 7
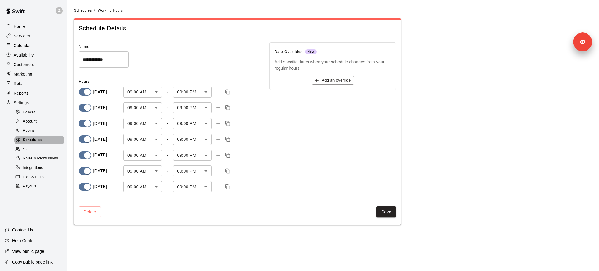
click at [36, 137] on span "Schedules" at bounding box center [32, 140] width 19 height 6
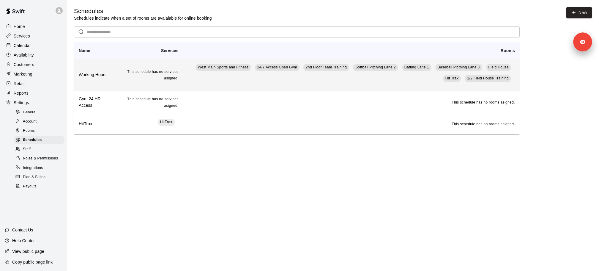
click at [96, 75] on h6 "Working Hours" at bounding box center [95, 75] width 32 height 7
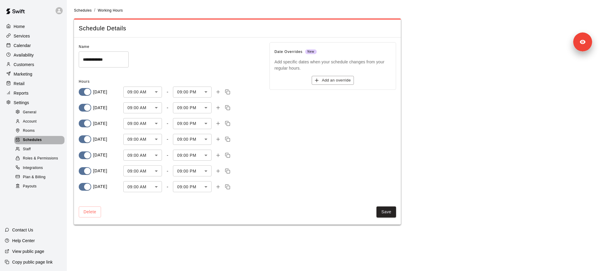
click at [41, 142] on span "Schedules" at bounding box center [32, 140] width 19 height 6
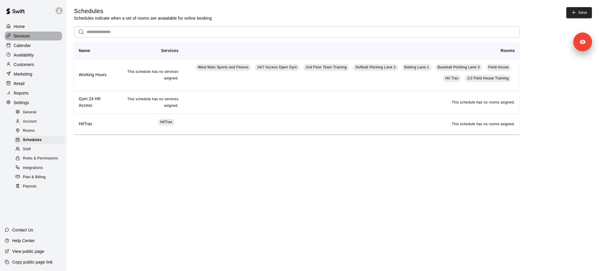
click at [46, 36] on div "Services" at bounding box center [33, 36] width 57 height 9
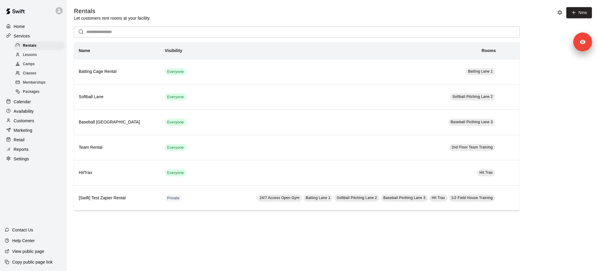
click at [35, 161] on div "Settings" at bounding box center [33, 158] width 57 height 9
select select "**"
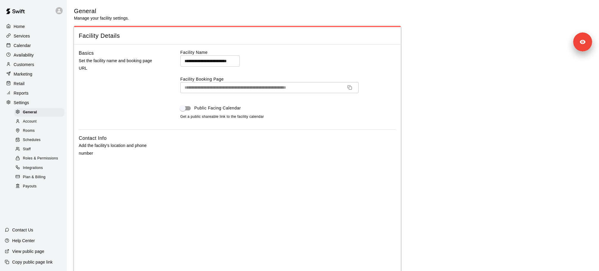
click at [39, 138] on span "Schedules" at bounding box center [32, 140] width 18 height 6
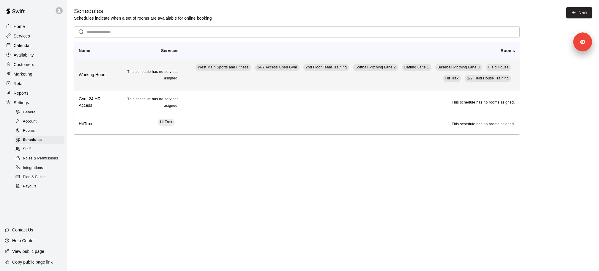
click at [92, 73] on h6 "Working Hours" at bounding box center [95, 75] width 32 height 7
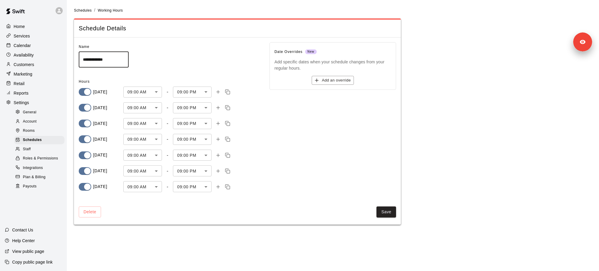
click at [150, 89] on body "**********" at bounding box center [299, 116] width 599 height 232
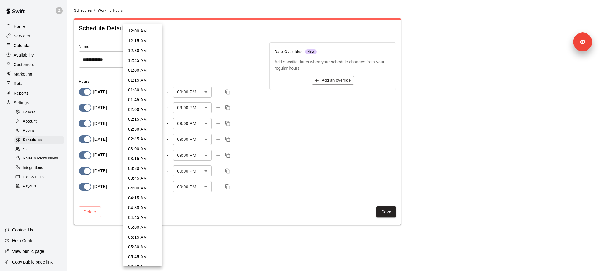
click at [189, 67] on div at bounding box center [299, 135] width 599 height 271
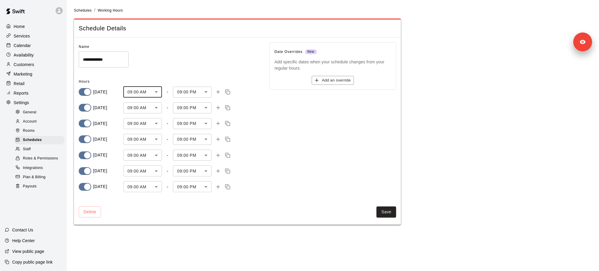
click at [35, 46] on div "Calendar" at bounding box center [33, 45] width 57 height 9
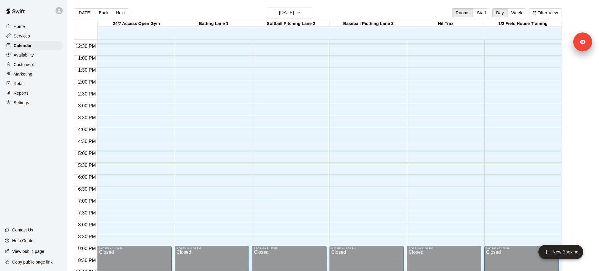
scroll to position [298, 0]
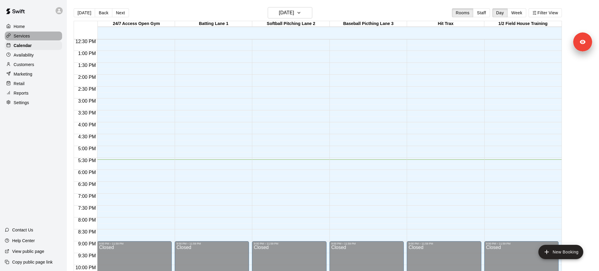
click at [46, 34] on div "Services" at bounding box center [33, 36] width 57 height 9
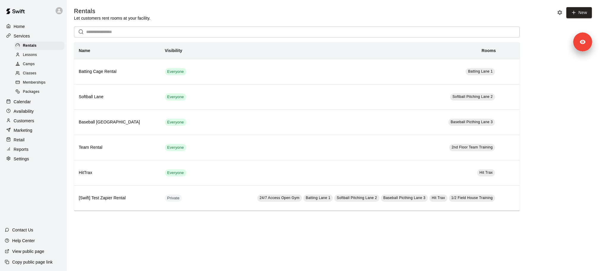
click at [37, 265] on div "Copy public page link" at bounding box center [33, 262] width 67 height 11
click at [39, 82] on span "Memberships" at bounding box center [34, 83] width 23 height 6
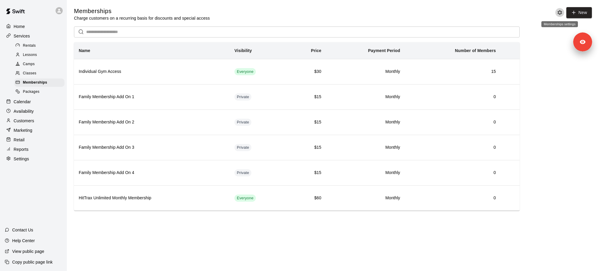
click at [558, 14] on icon "Memberships settings" at bounding box center [560, 13] width 6 height 6
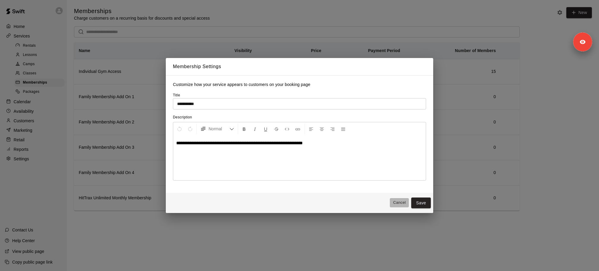
click at [395, 202] on button "Cancel" at bounding box center [399, 202] width 19 height 9
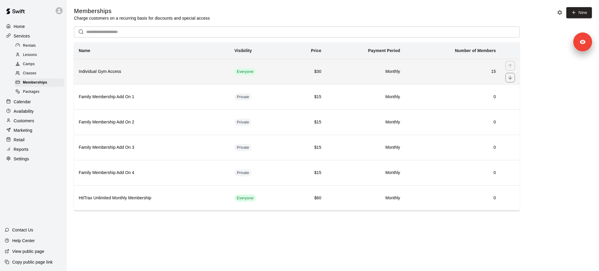
click at [141, 76] on th "Individual Gym Access" at bounding box center [152, 71] width 156 height 25
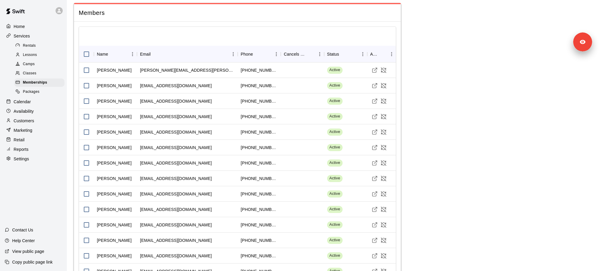
scroll to position [383, 0]
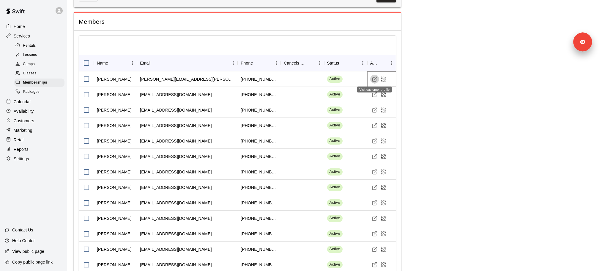
click at [375, 77] on icon "Visit customer profile" at bounding box center [375, 79] width 6 height 6
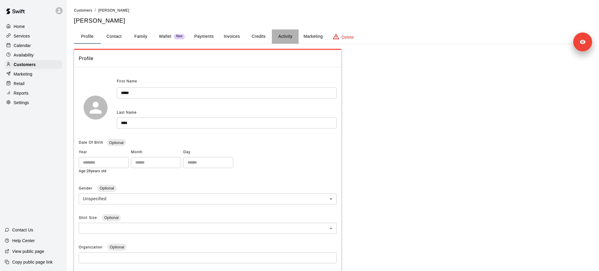
click at [284, 37] on button "Activity" at bounding box center [285, 36] width 27 height 14
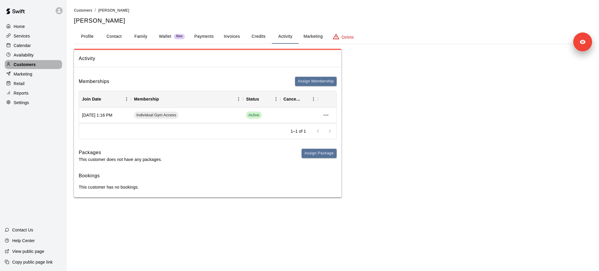
click at [36, 68] on div "Customers" at bounding box center [33, 64] width 57 height 9
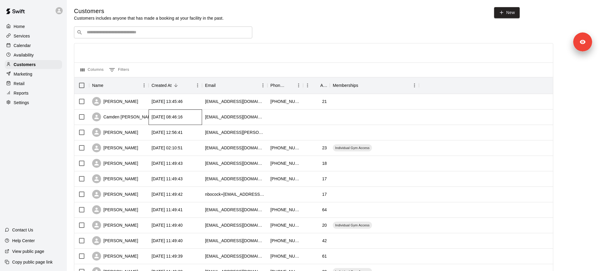
click at [165, 114] on div "[DATE] 08:46:16" at bounding box center [167, 117] width 31 height 6
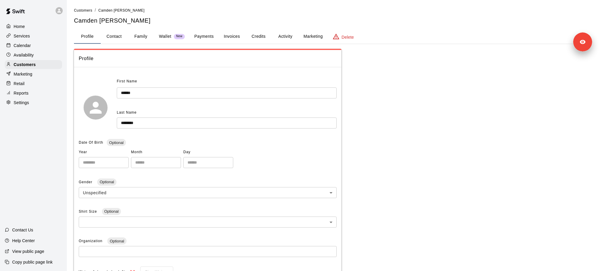
click at [198, 36] on button "Payments" at bounding box center [204, 36] width 29 height 14
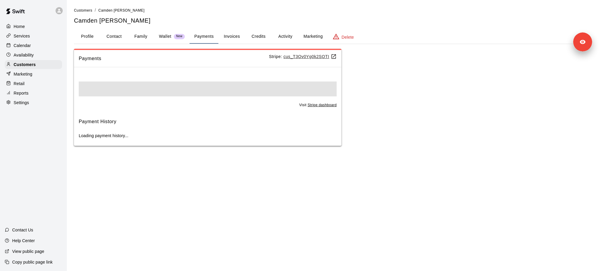
click at [285, 35] on button "Activity" at bounding box center [285, 36] width 27 height 14
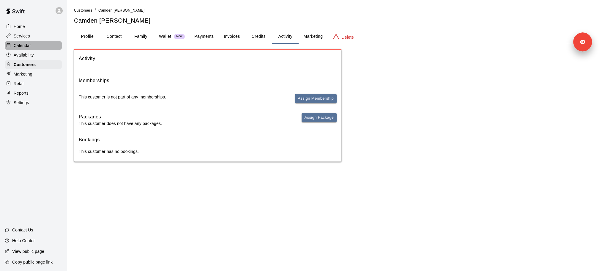
click at [36, 43] on div "Calendar" at bounding box center [33, 45] width 57 height 9
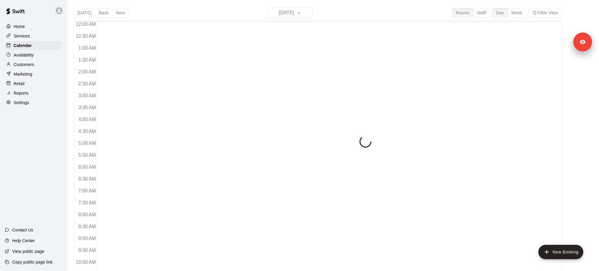
scroll to position [315, 0]
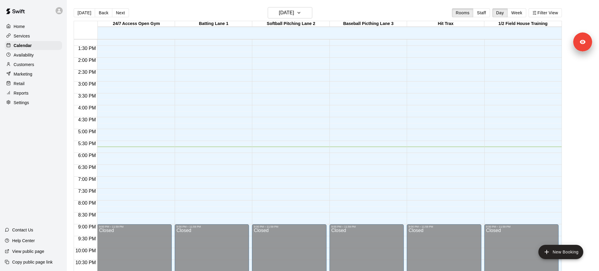
click at [34, 56] on div "Availability" at bounding box center [33, 55] width 57 height 9
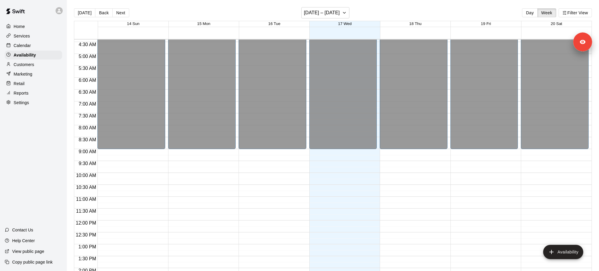
scroll to position [108, 0]
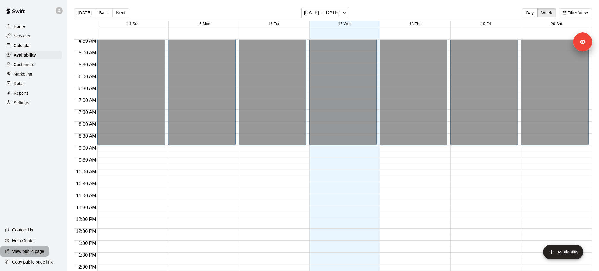
click at [24, 253] on p "View public page" at bounding box center [28, 251] width 32 height 6
